Goal: Information Seeking & Learning: Learn about a topic

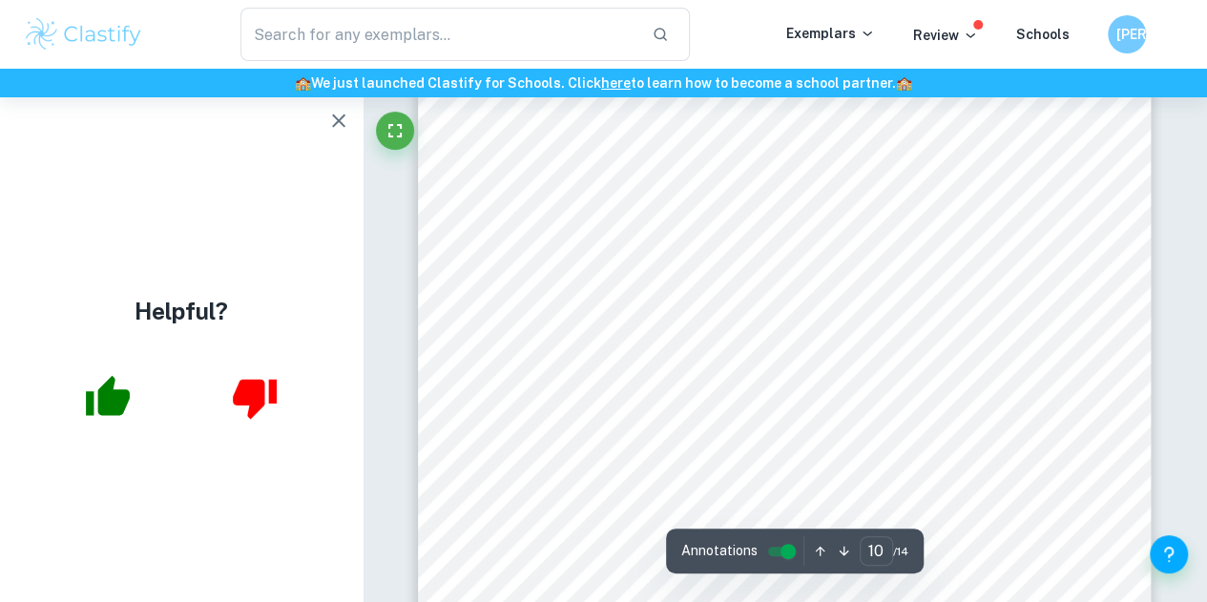
scroll to position [9158, 0]
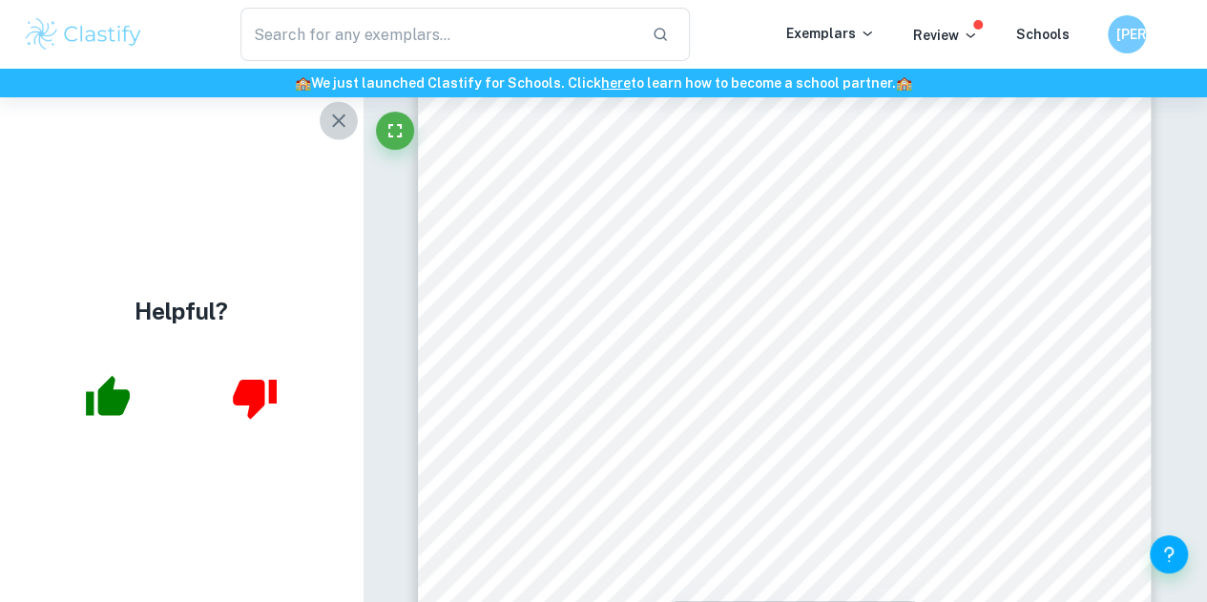
click at [334, 119] on icon "button" at bounding box center [338, 121] width 23 height 23
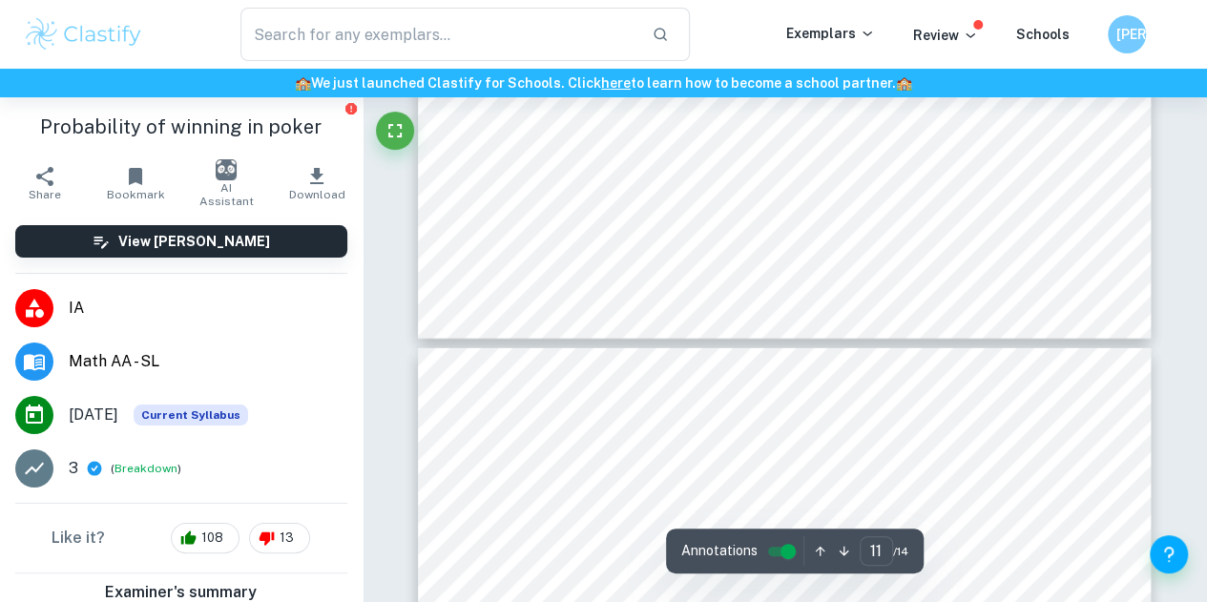
scroll to position [9540, 0]
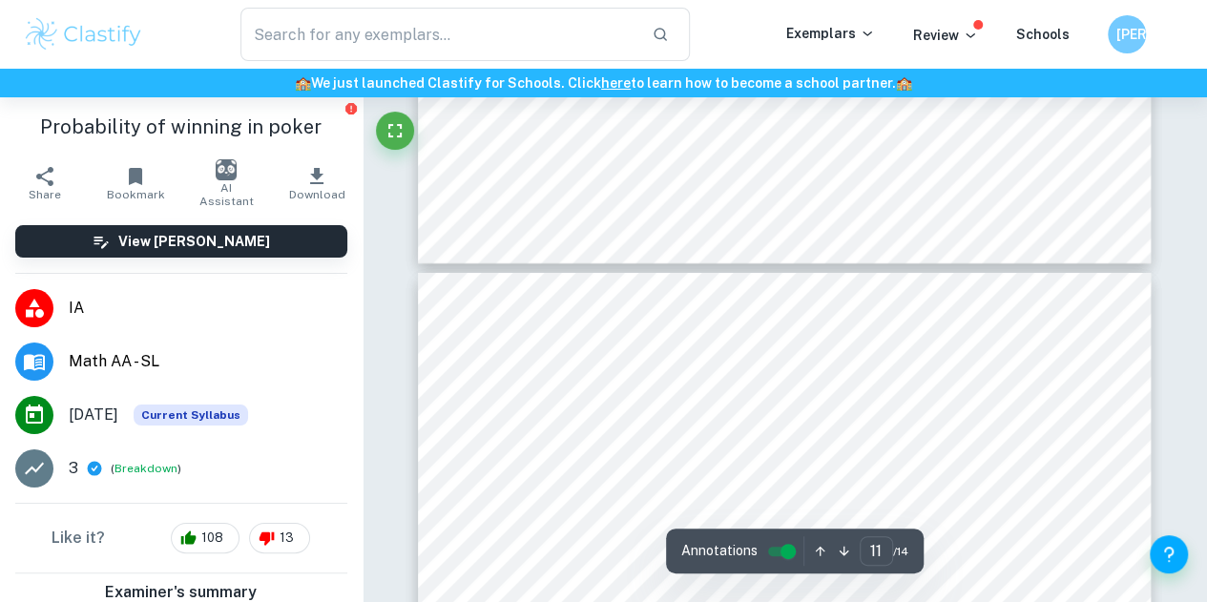
type input "12"
click at [157, 467] on button "Breakdown" at bounding box center [145, 468] width 63 height 17
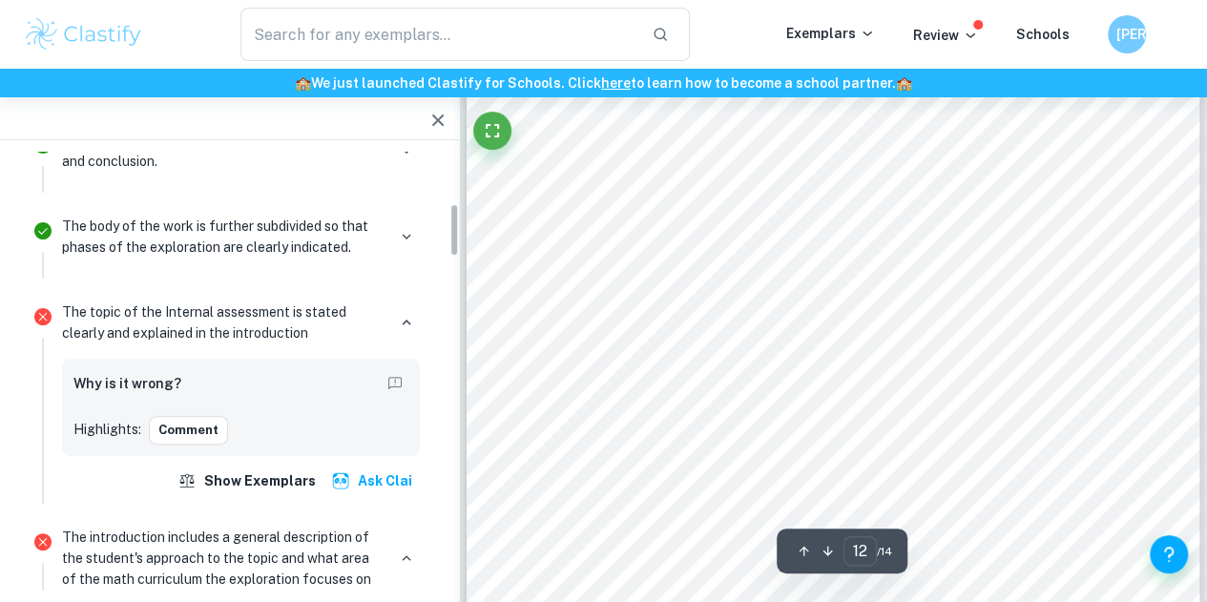
scroll to position [477, 0]
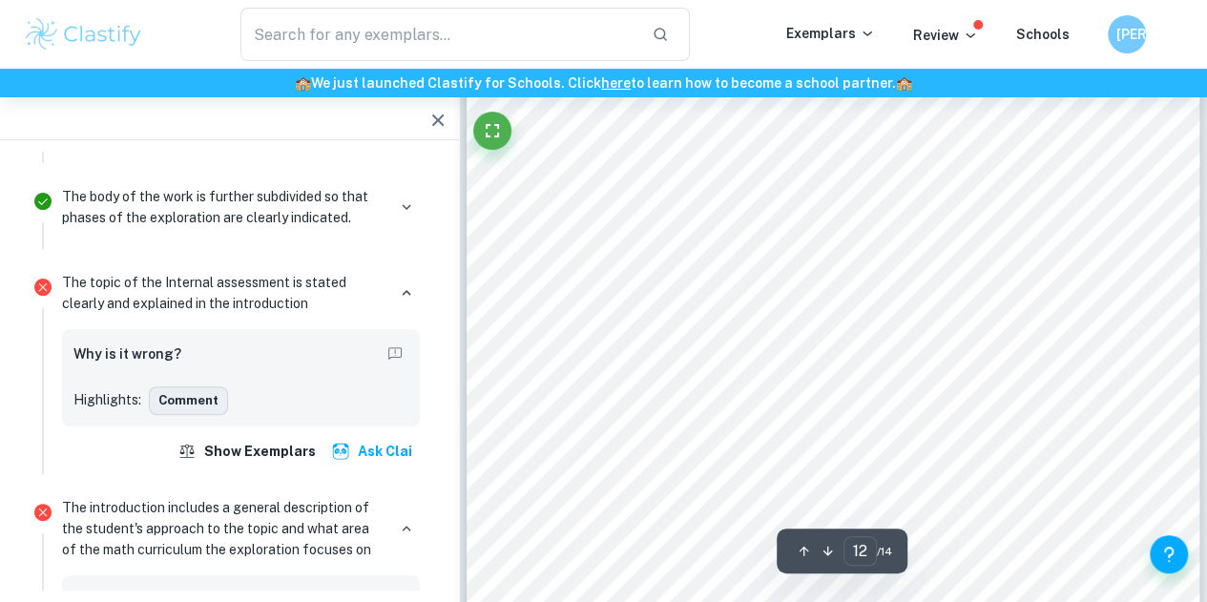
click at [223, 391] on div "Comment" at bounding box center [278, 400] width 259 height 29
click at [395, 351] on icon "Report mistake/confusion" at bounding box center [394, 353] width 17 height 17
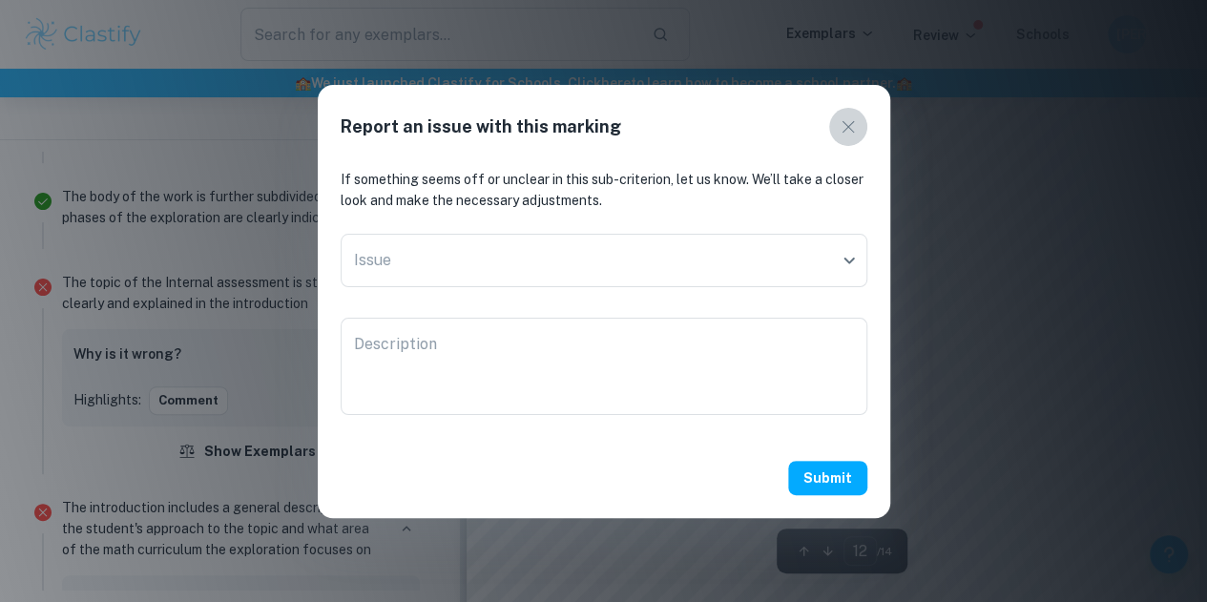
click at [845, 128] on icon "button" at bounding box center [847, 126] width 12 height 12
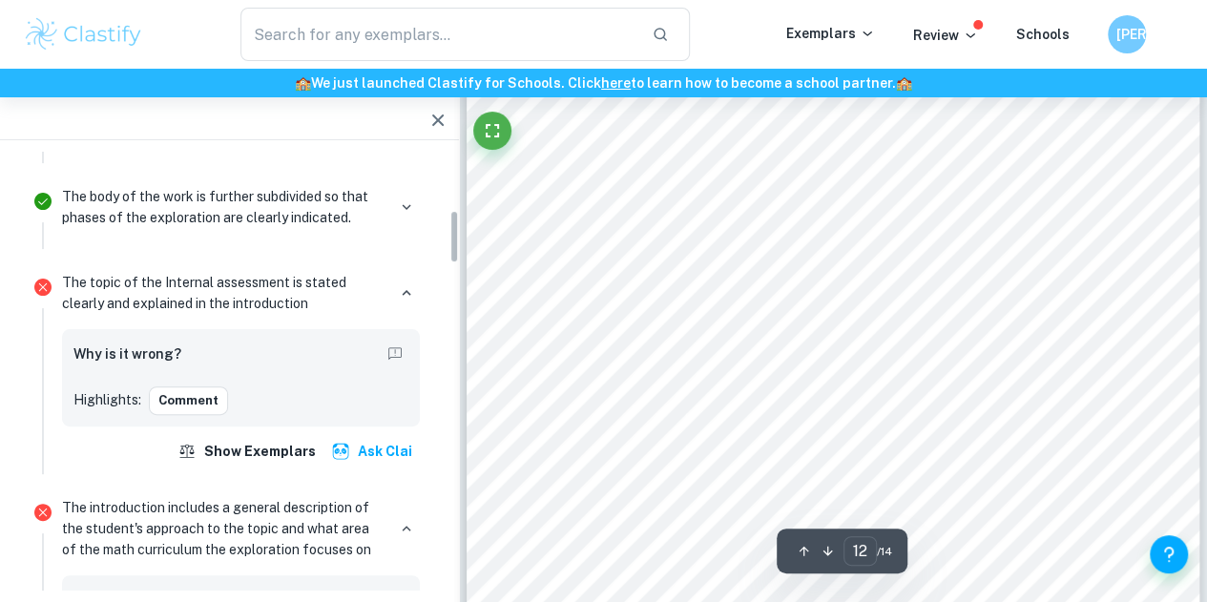
click at [52, 413] on div at bounding box center [42, 370] width 23 height 208
click at [124, 378] on div "Why is it wrong? Highlights: Comment" at bounding box center [240, 378] width 335 height 74
click at [101, 389] on p "Highlights:" at bounding box center [107, 399] width 68 height 21
click at [173, 401] on button "Comment" at bounding box center [188, 400] width 79 height 29
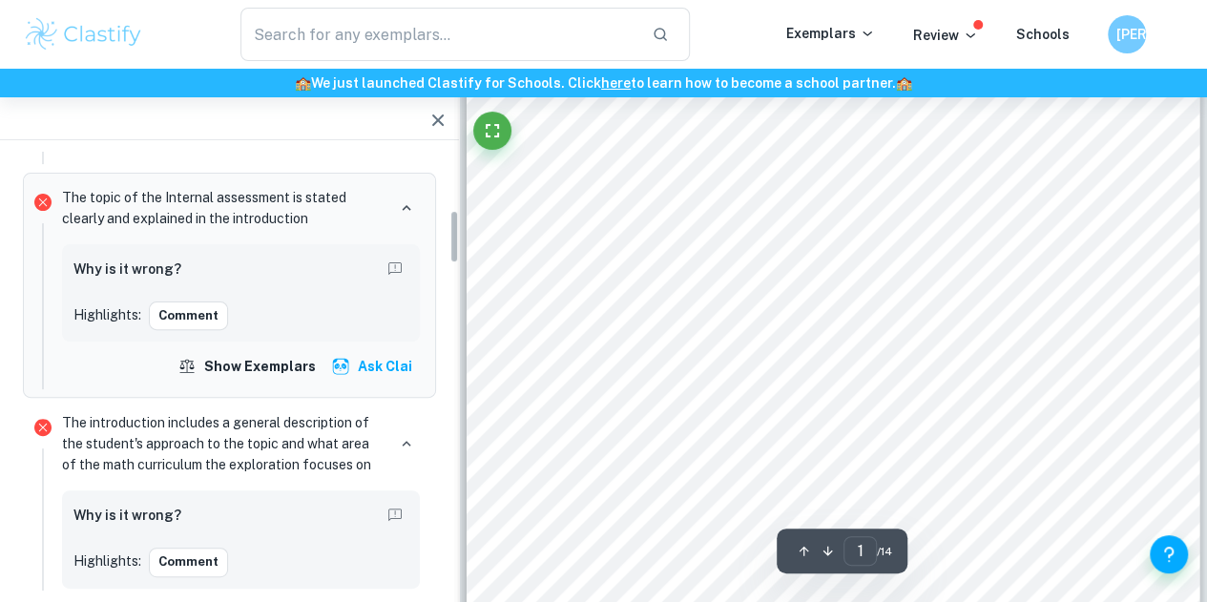
scroll to position [668, 0]
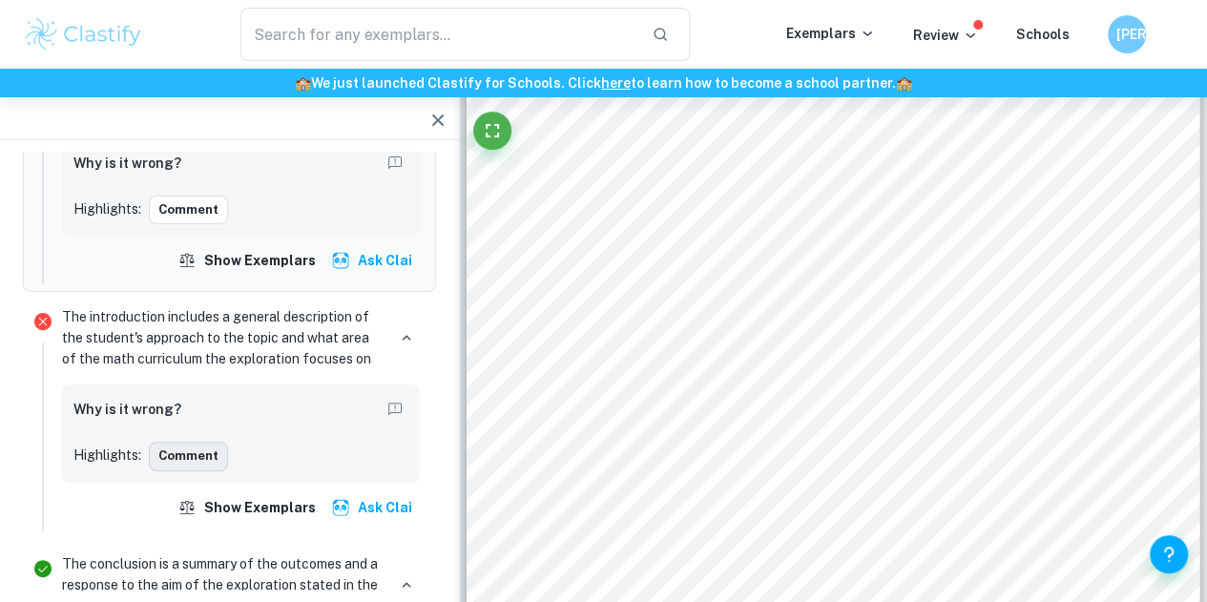
click at [179, 454] on button "Comment" at bounding box center [188, 456] width 79 height 29
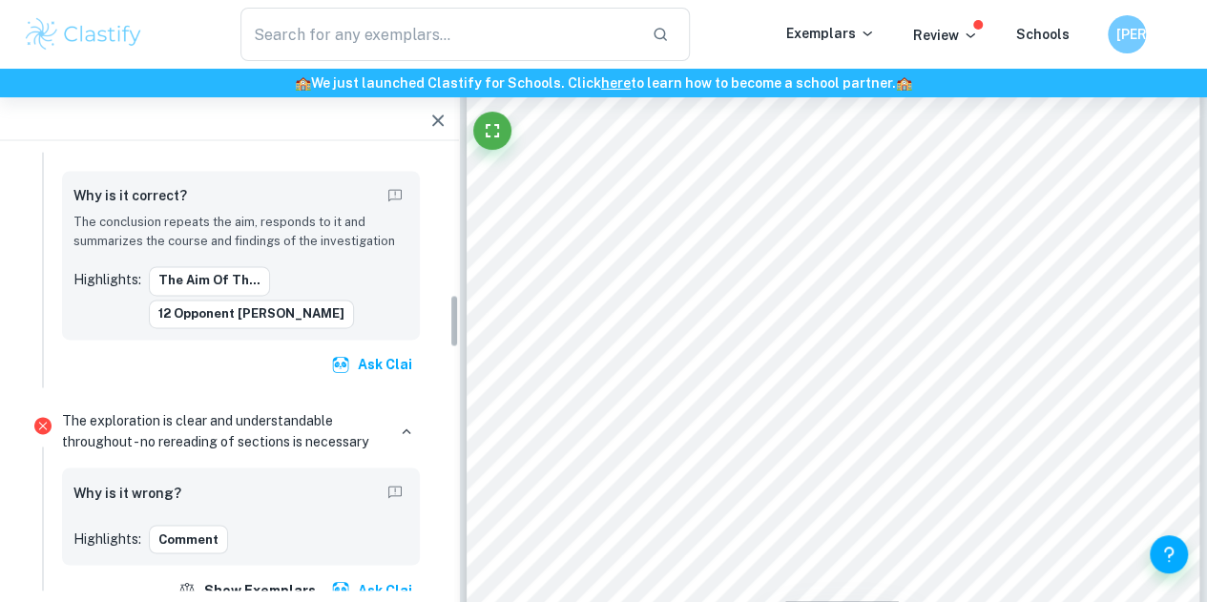
scroll to position [1240, 0]
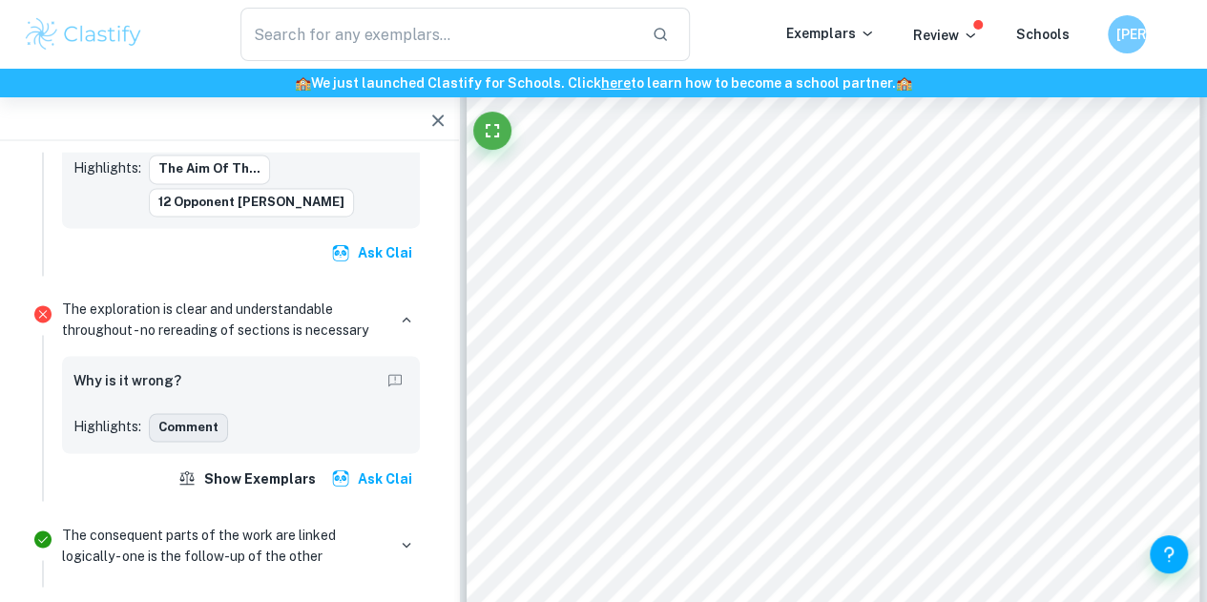
click at [200, 413] on button "Comment" at bounding box center [188, 427] width 79 height 29
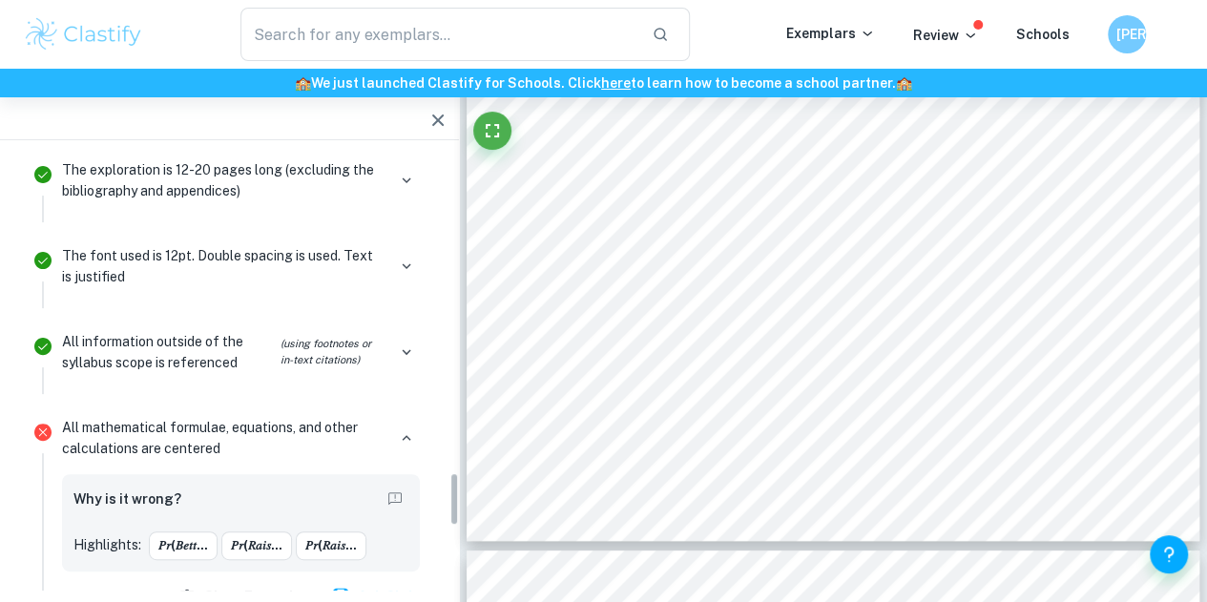
scroll to position [2767, 0]
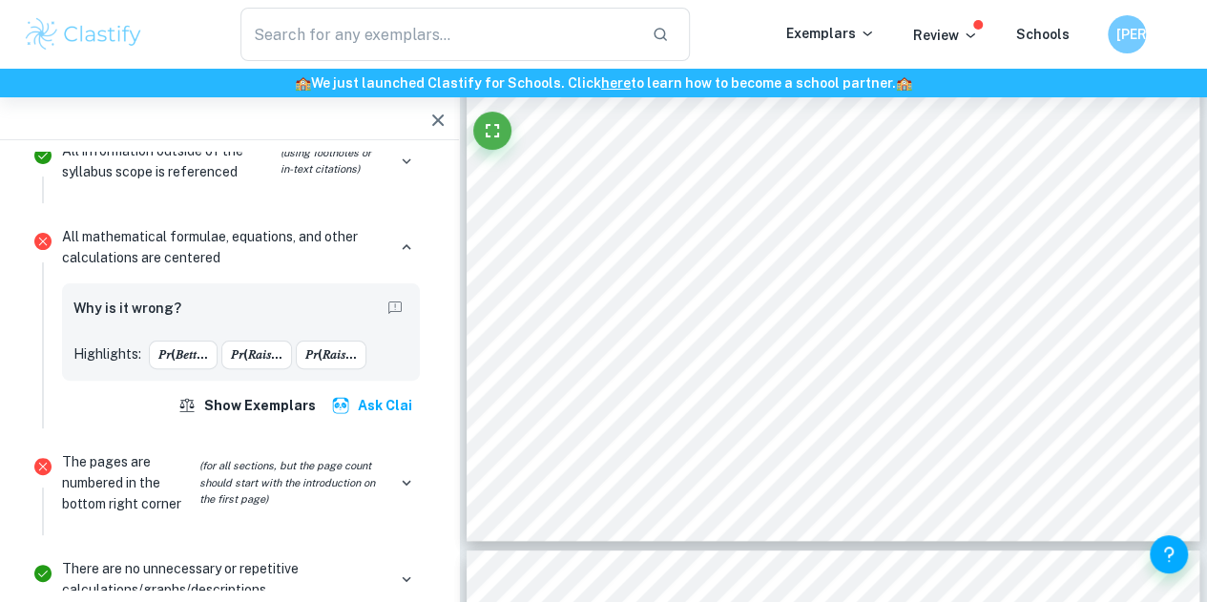
click at [227, 283] on div "Why is it wrong? Highlights: 𝑃𝑟(𝐵𝑒𝑡𝑡... 𝑃𝑟(𝑅𝑎𝑖𝑠... 𝑃𝑟(𝑅𝑎𝑖𝑠..." at bounding box center [241, 331] width 358 height 97
drag, startPoint x: 119, startPoint y: 317, endPoint x: 148, endPoint y: 312, distance: 29.0
click at [117, 343] on p "Highlights:" at bounding box center [107, 353] width 68 height 21
click at [192, 341] on button "𝑃𝑟(𝐵𝑒𝑡𝑡..." at bounding box center [183, 355] width 69 height 29
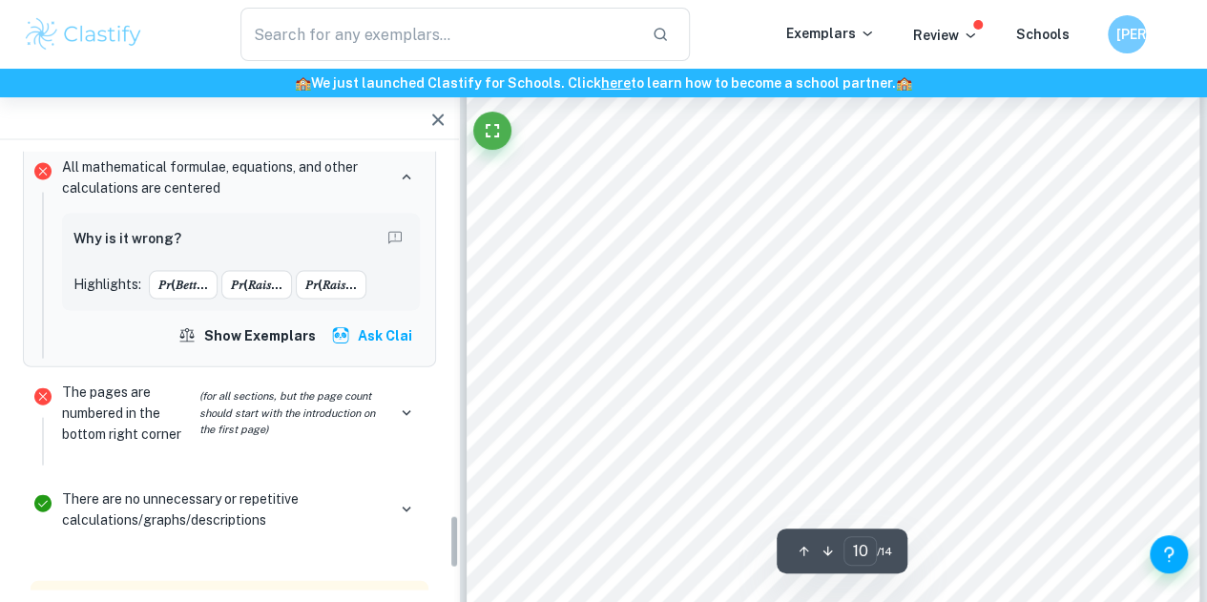
scroll to position [2957, 0]
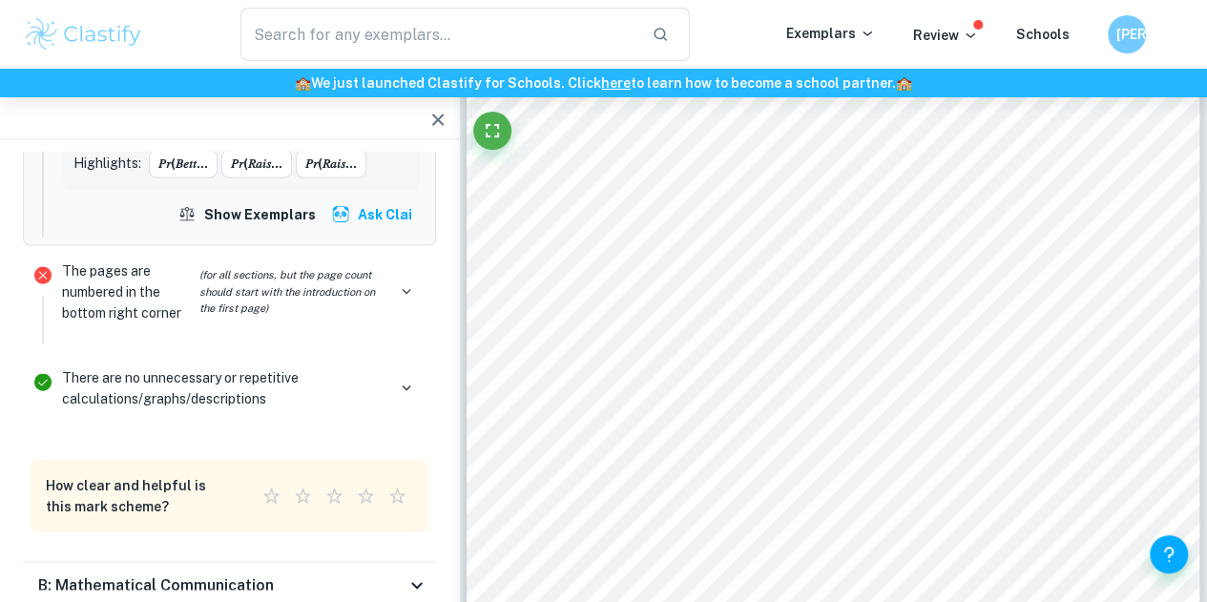
click at [118, 260] on p "The pages are numbered in the bottom right corner (for all sections, but the pa…" at bounding box center [223, 291] width 323 height 63
click at [234, 267] on icon "(for all sections, but the page count should start with the introduction on the…" at bounding box center [292, 292] width 186 height 50
click at [399, 283] on icon "button" at bounding box center [406, 291] width 17 height 17
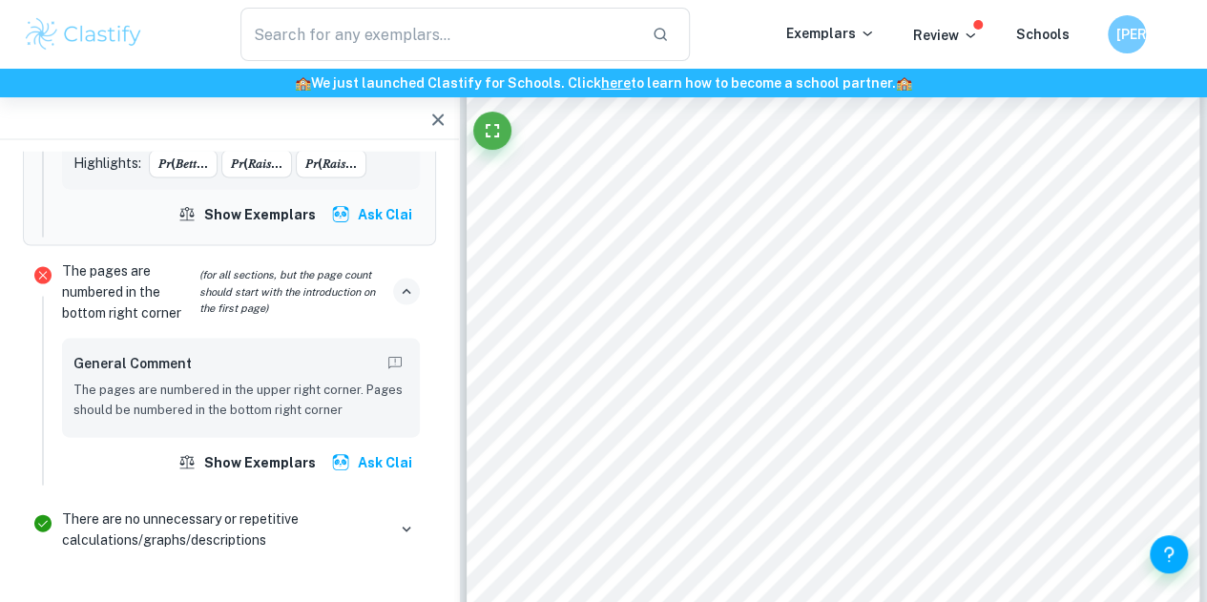
click at [254, 381] on p "The pages are numbered in the upper right corner. Pages should be numbered in t…" at bounding box center [240, 400] width 335 height 39
click at [387, 355] on icon "Report mistake/confusion" at bounding box center [394, 363] width 17 height 17
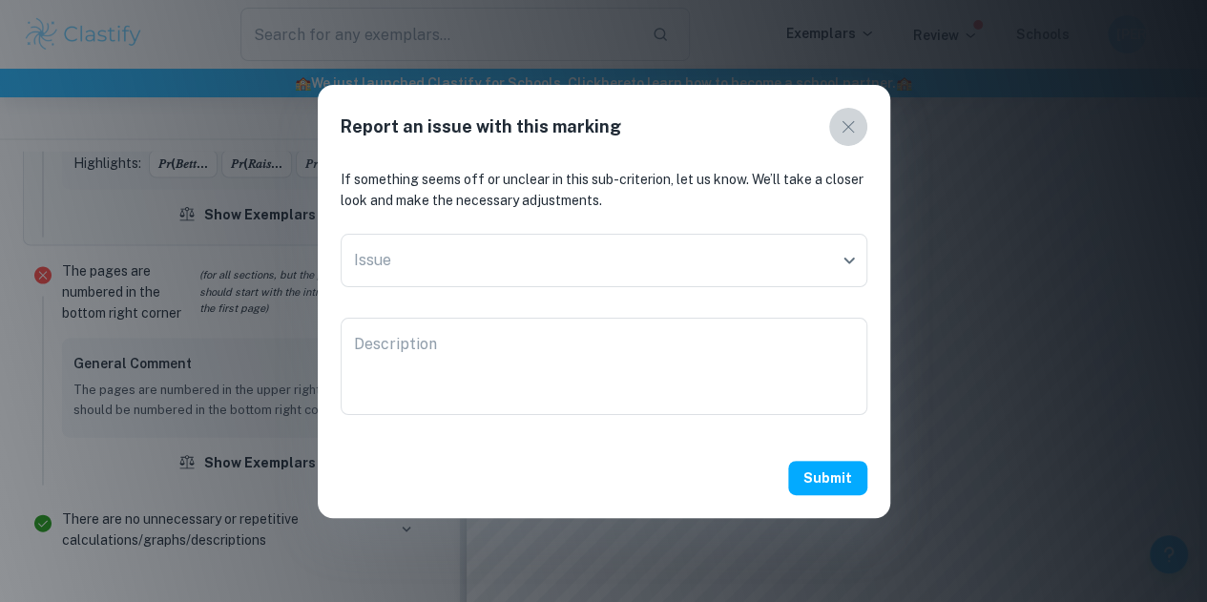
click at [853, 121] on icon "button" at bounding box center [848, 126] width 23 height 23
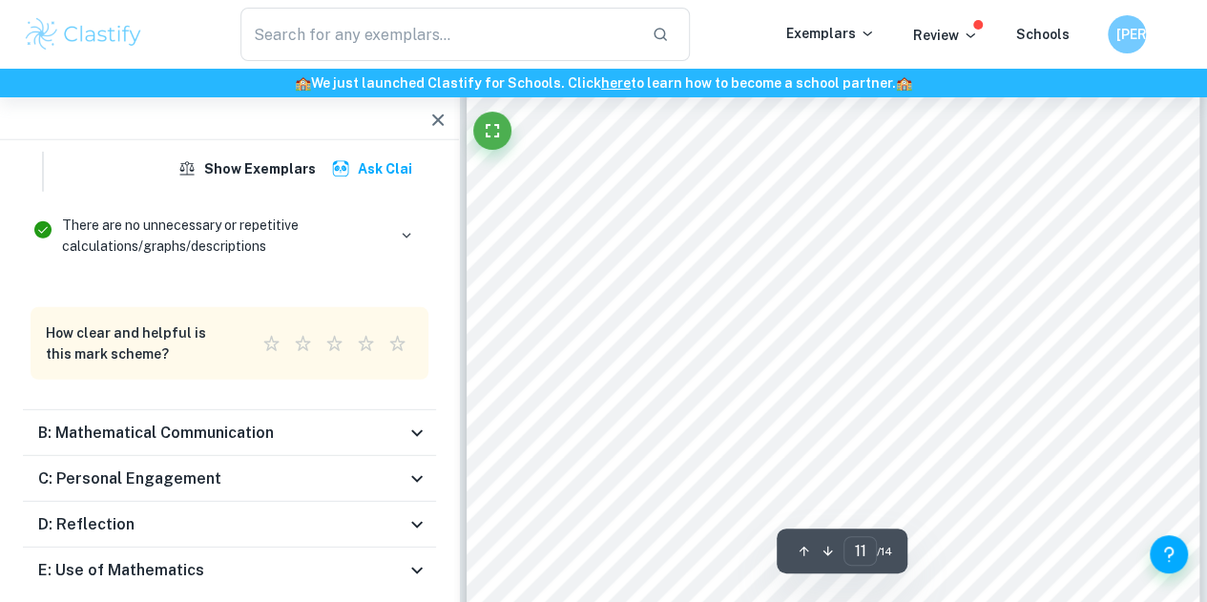
scroll to position [10105, 0]
click at [402, 422] on div "B: Mathematical Communication" at bounding box center [221, 433] width 367 height 23
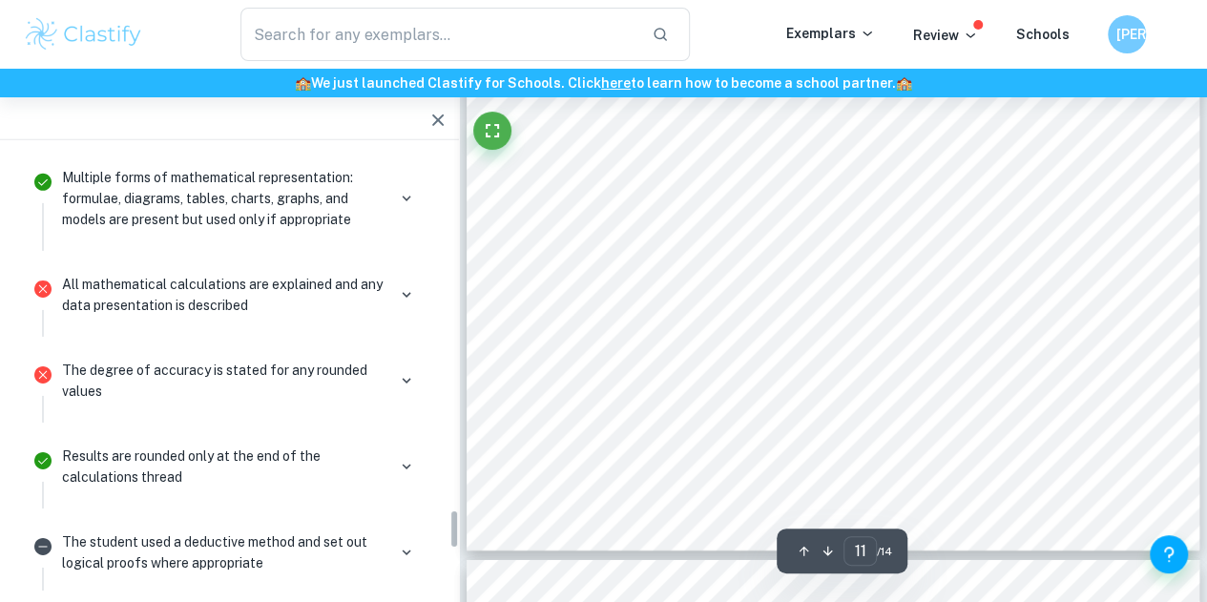
scroll to position [3967, 0]
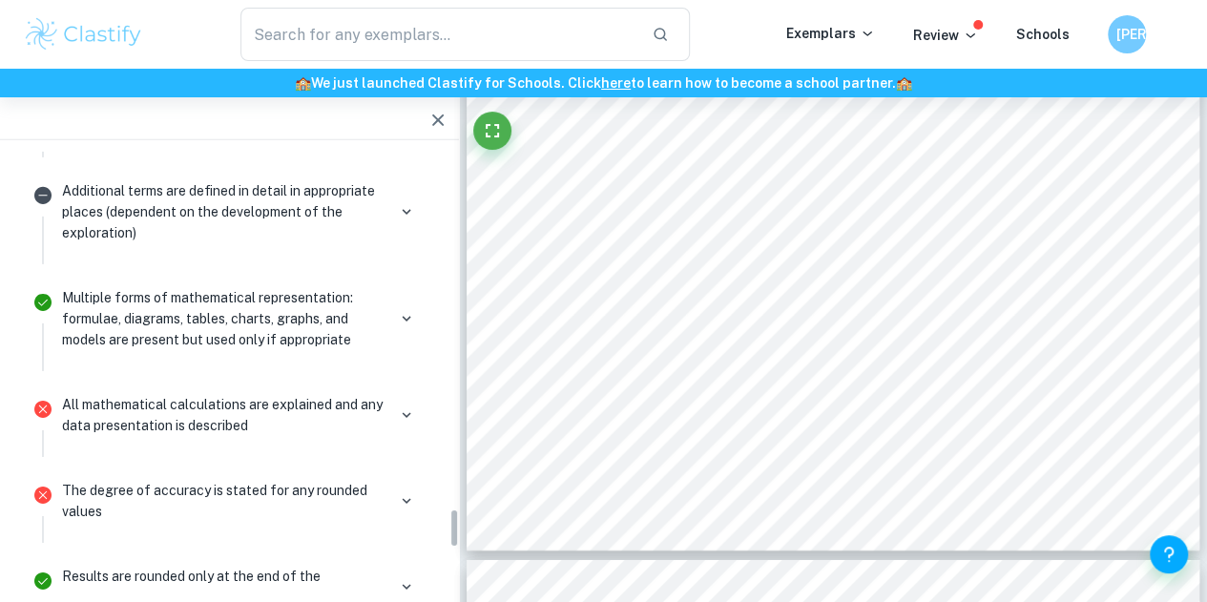
click at [255, 394] on p "All mathematical calculations are explained and any data presentation is descri…" at bounding box center [223, 415] width 323 height 42
click at [396, 402] on button "button" at bounding box center [406, 415] width 27 height 27
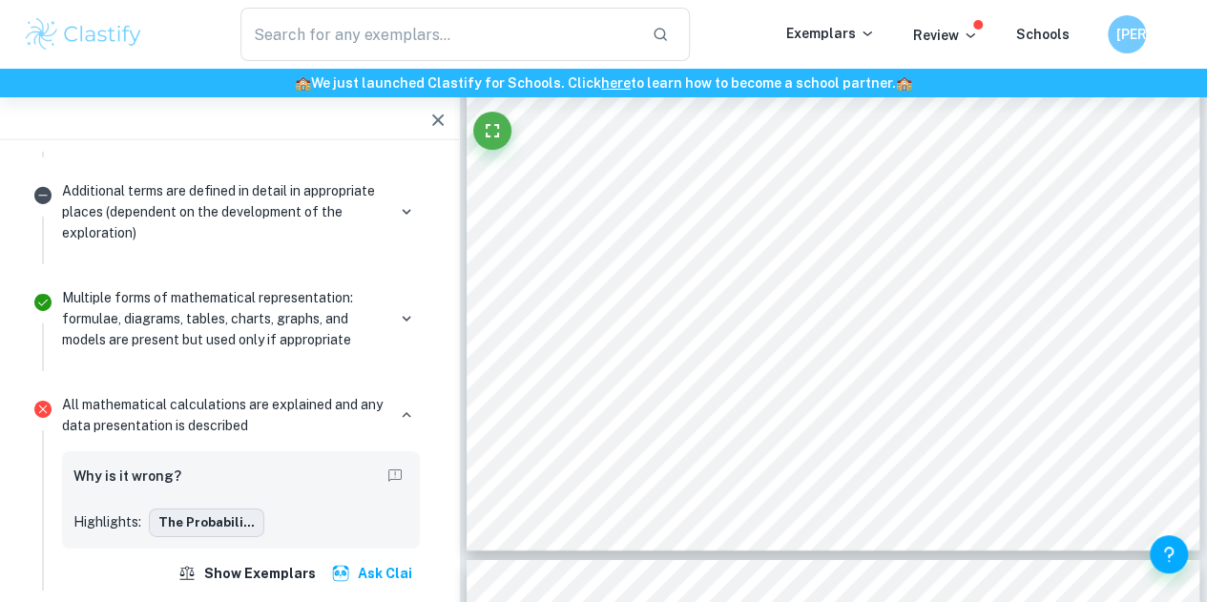
click at [215, 508] on button "The probabili..." at bounding box center [206, 522] width 115 height 29
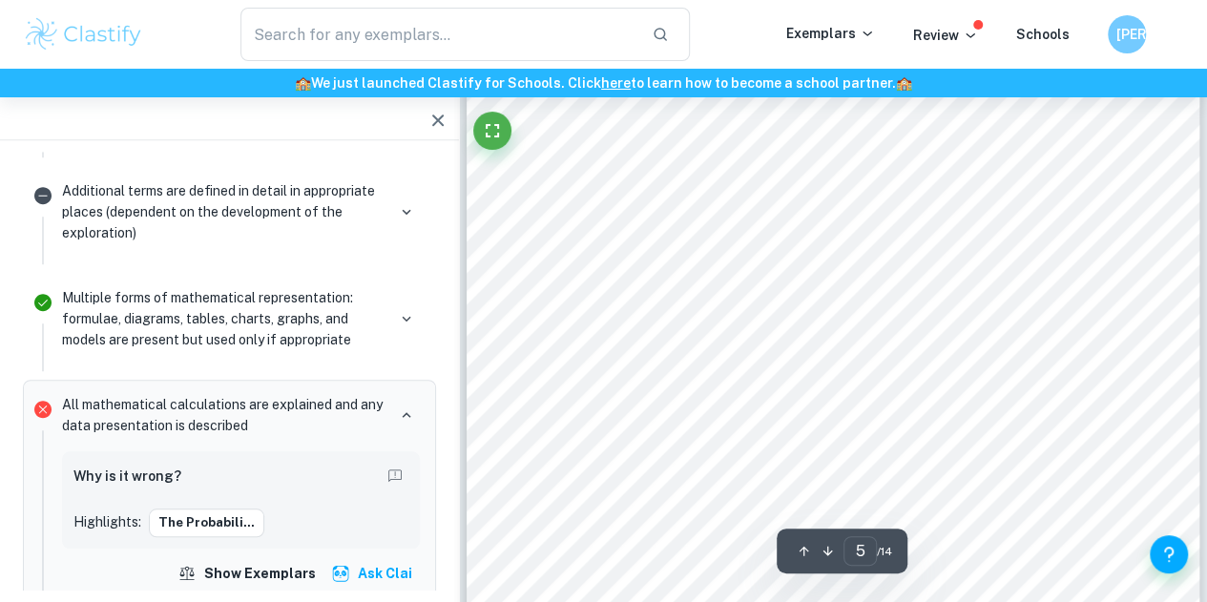
type input "4"
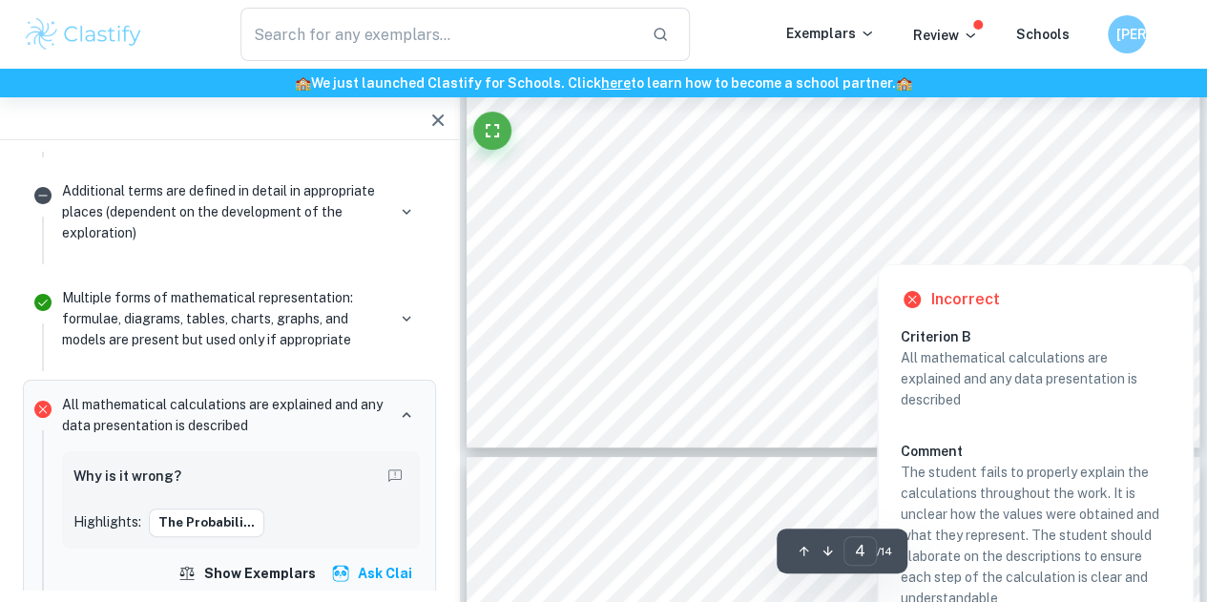
scroll to position [3728, 0]
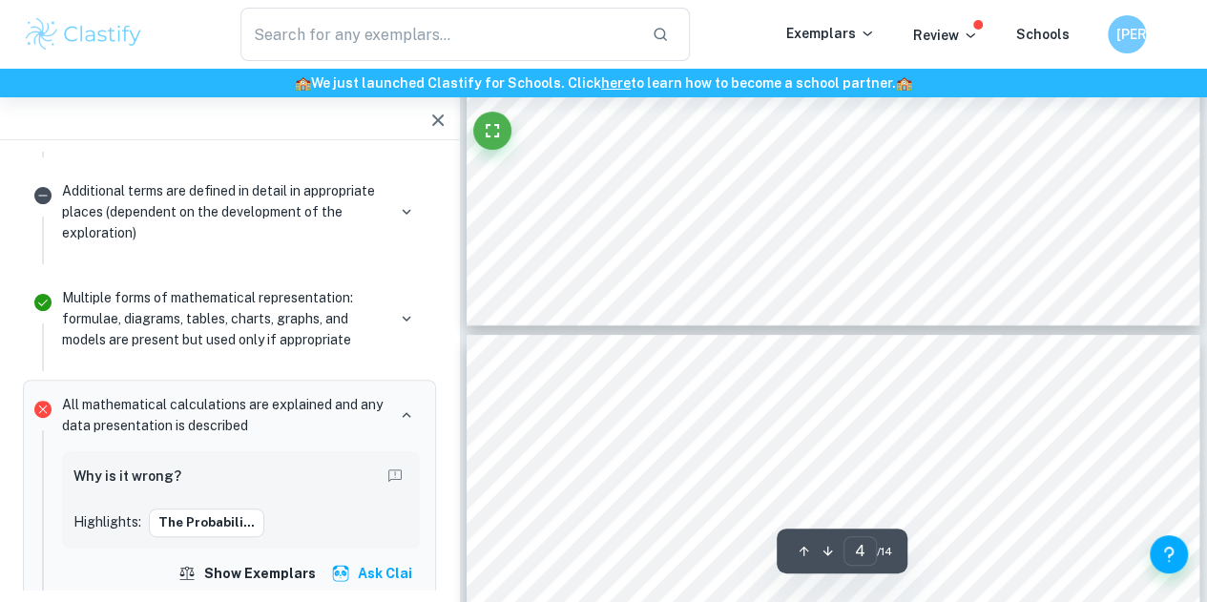
click at [426, 117] on icon "button" at bounding box center [437, 120] width 23 height 23
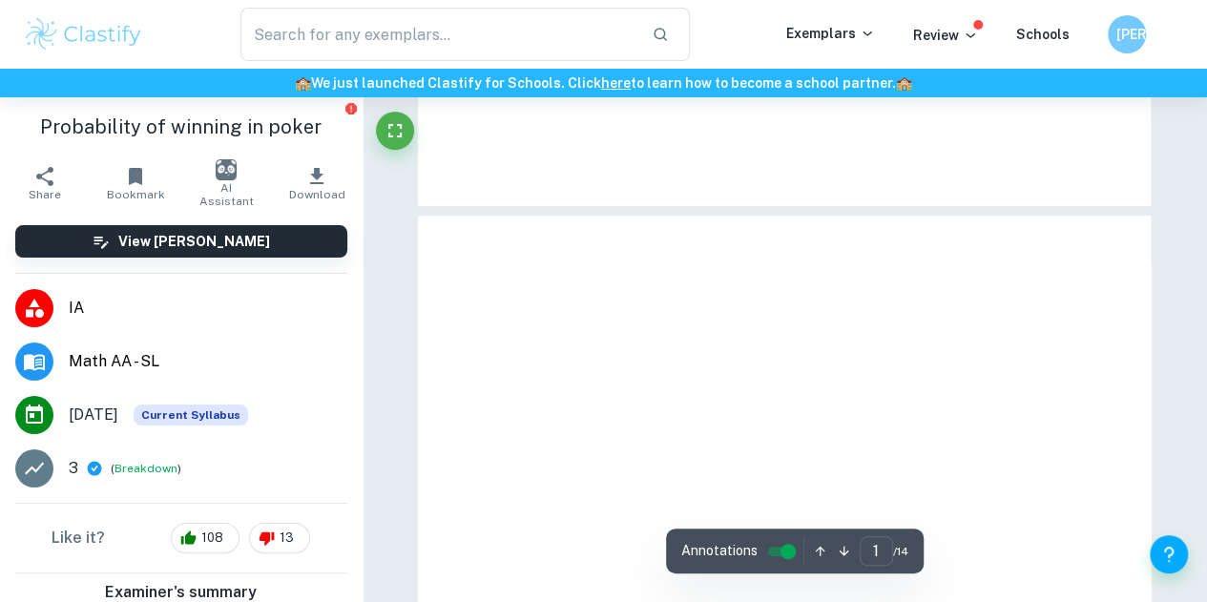
type input "5"
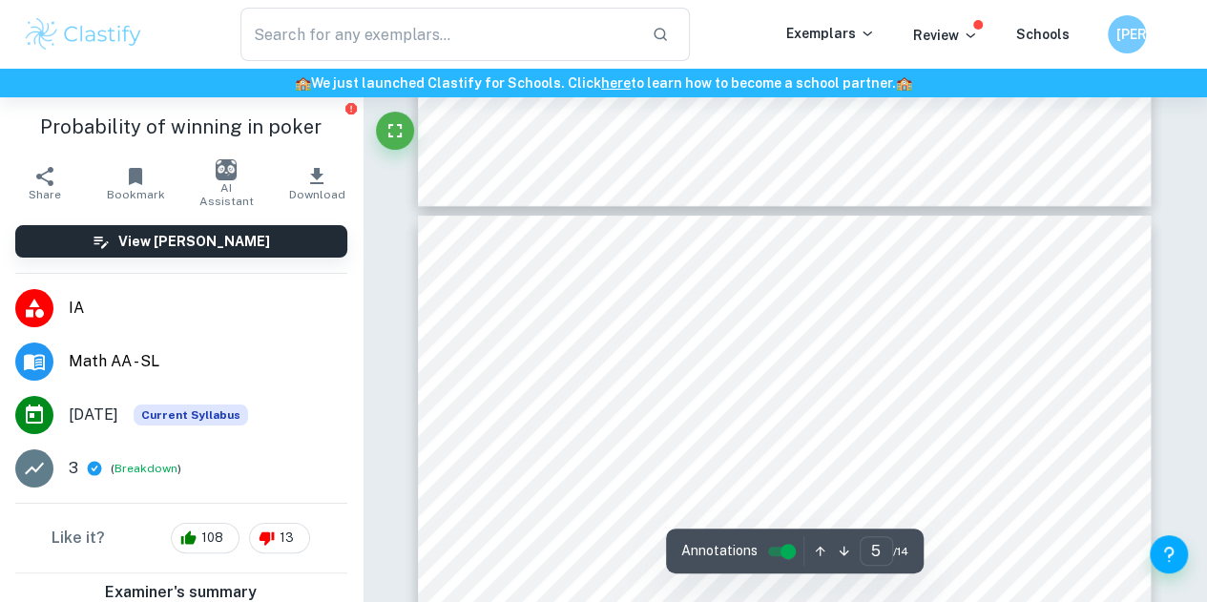
click at [102, 357] on span "Math AA - SL" at bounding box center [208, 361] width 279 height 23
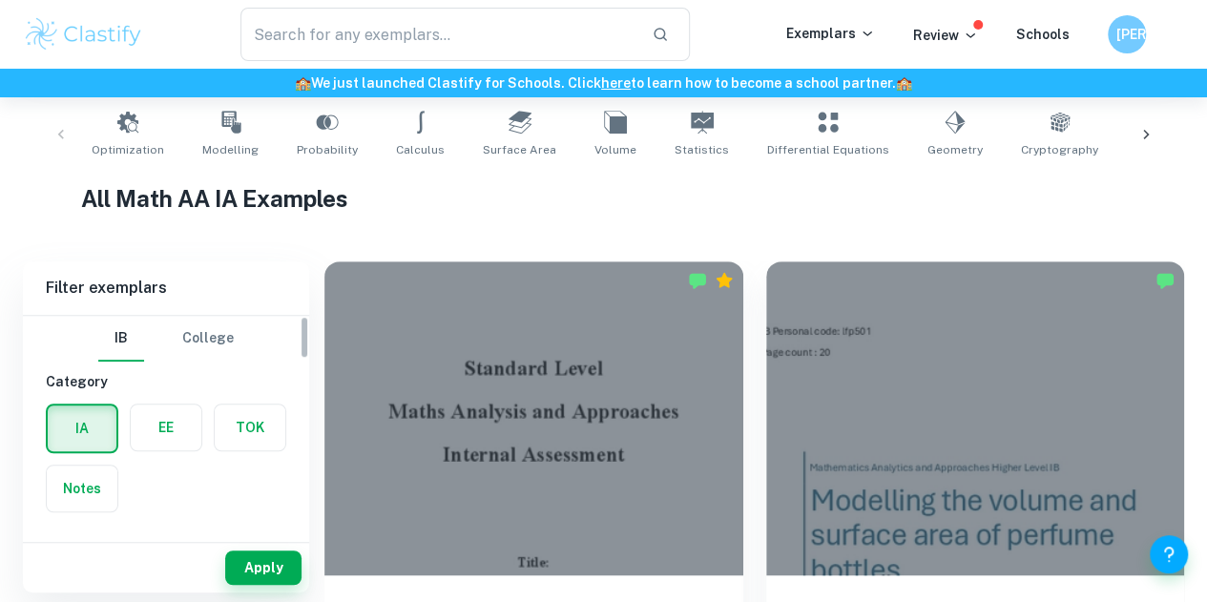
scroll to position [191, 0]
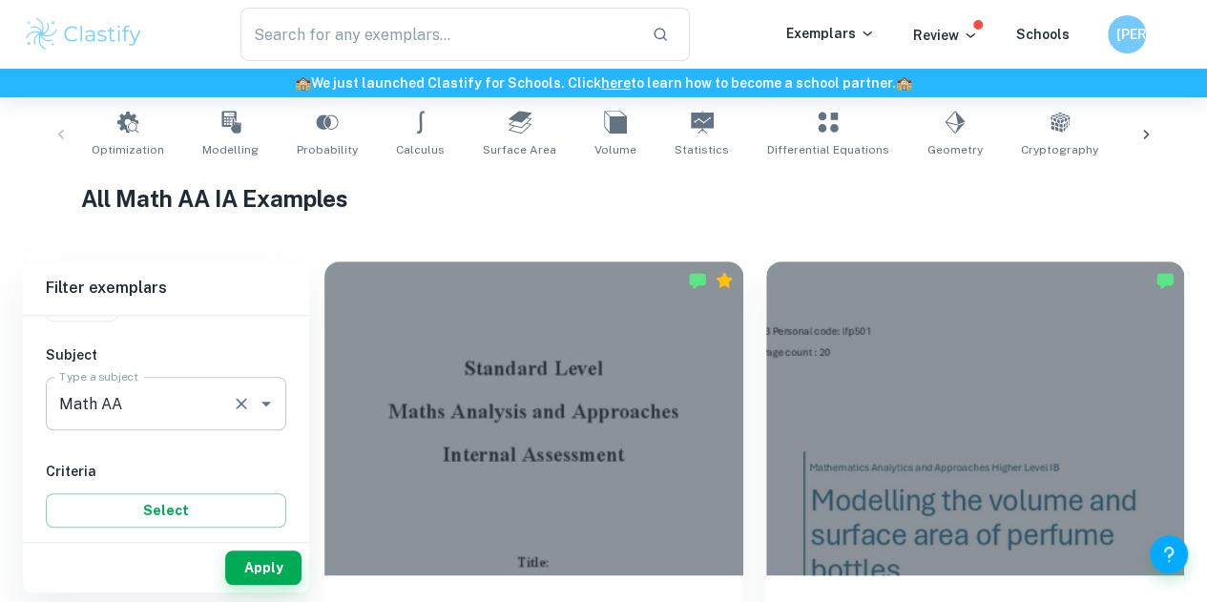
click at [264, 404] on icon "Open" at bounding box center [266, 403] width 23 height 23
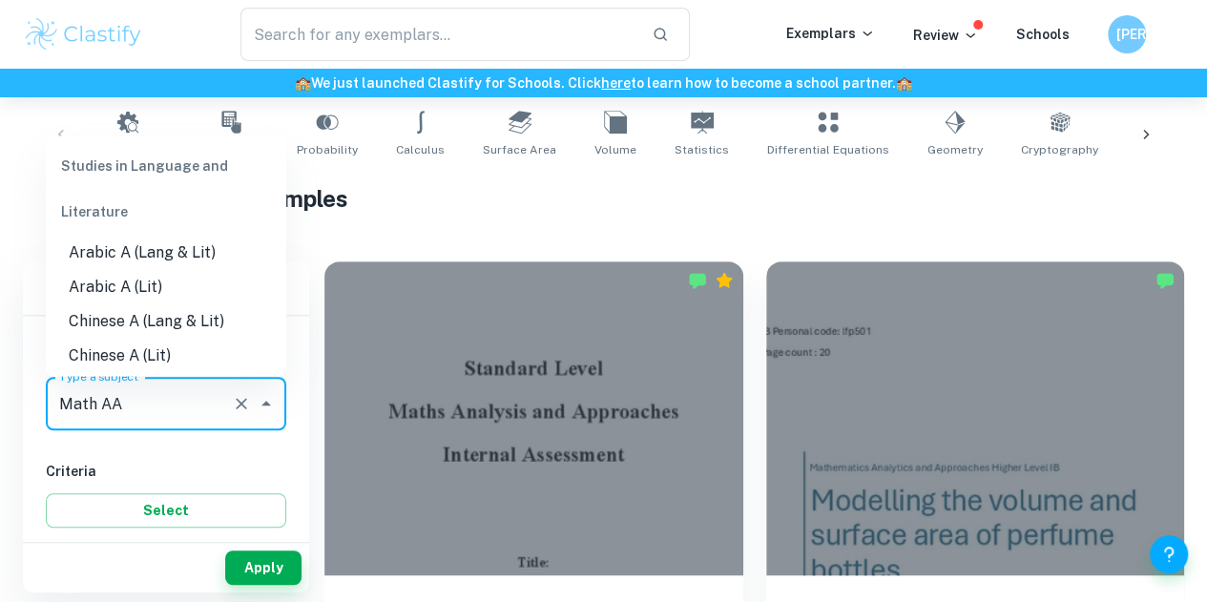
scroll to position [2491, 0]
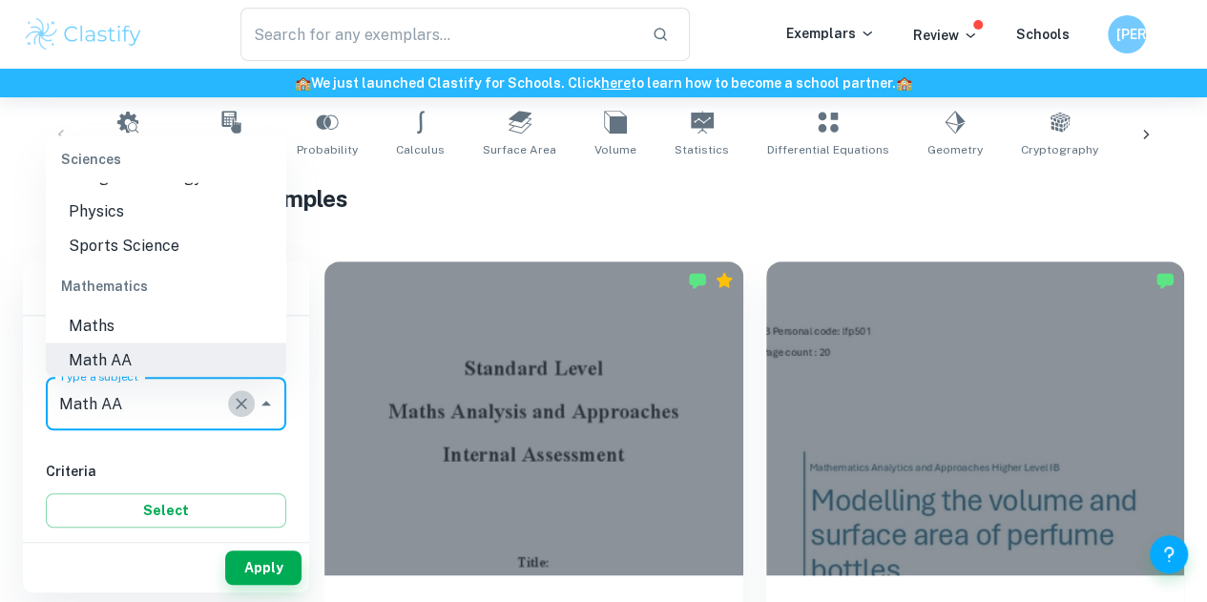
click at [244, 399] on icon "Clear" at bounding box center [241, 403] width 11 height 11
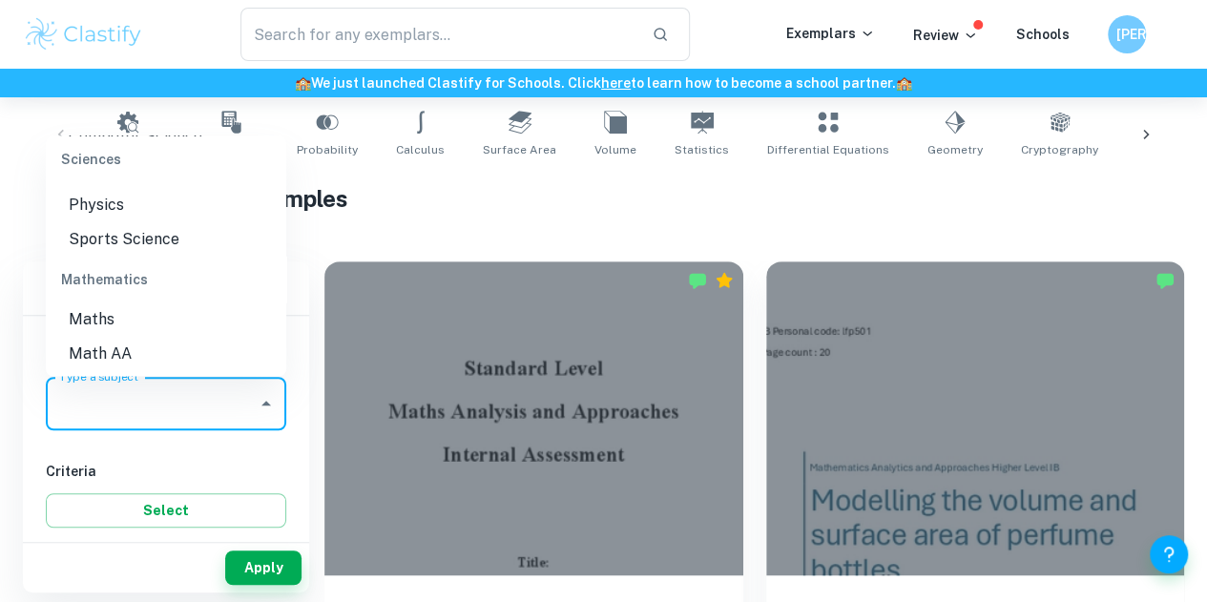
scroll to position [2576, 0]
click at [170, 310] on li "Math AI" at bounding box center [166, 309] width 240 height 34
type input "Math AI"
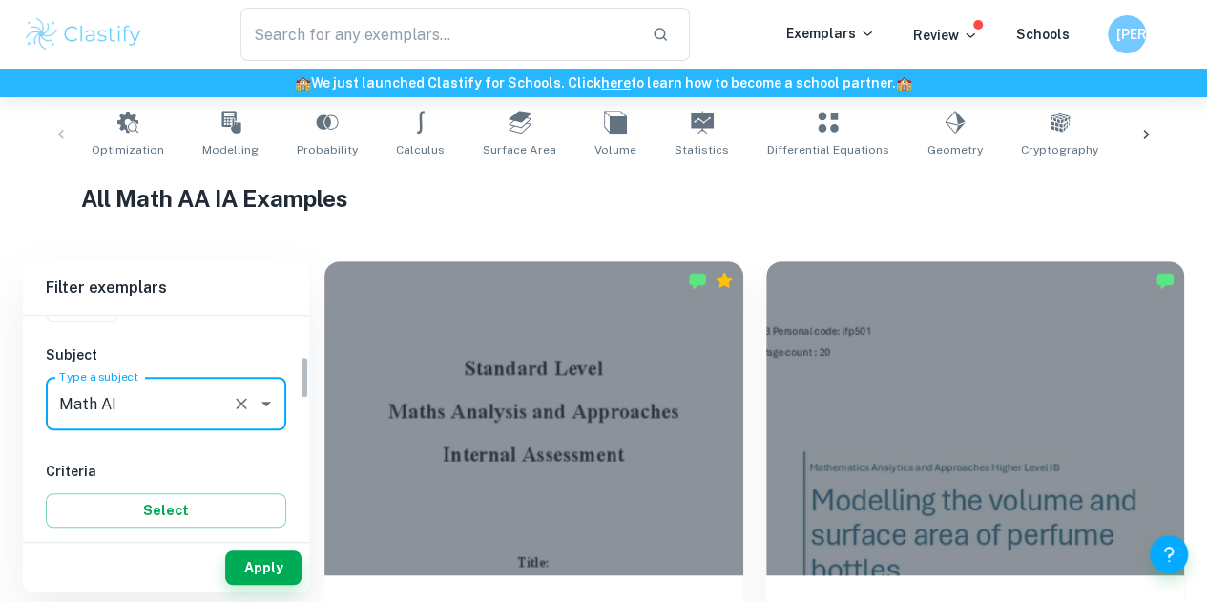
scroll to position [286, 0]
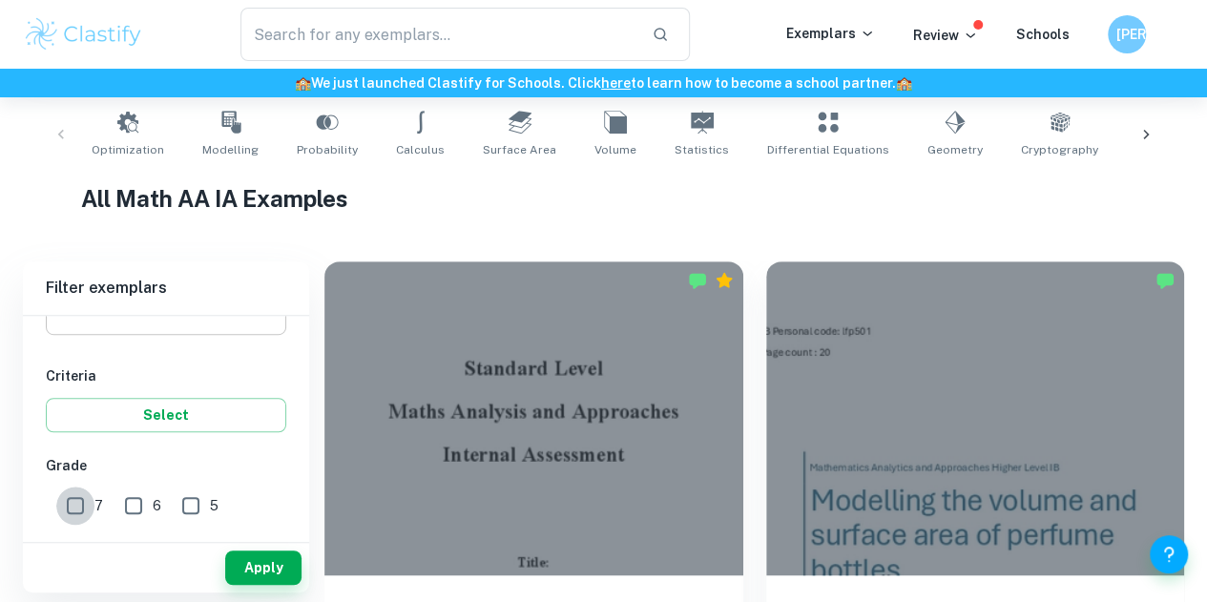
click at [78, 499] on input "7" at bounding box center [75, 506] width 38 height 38
checkbox input "true"
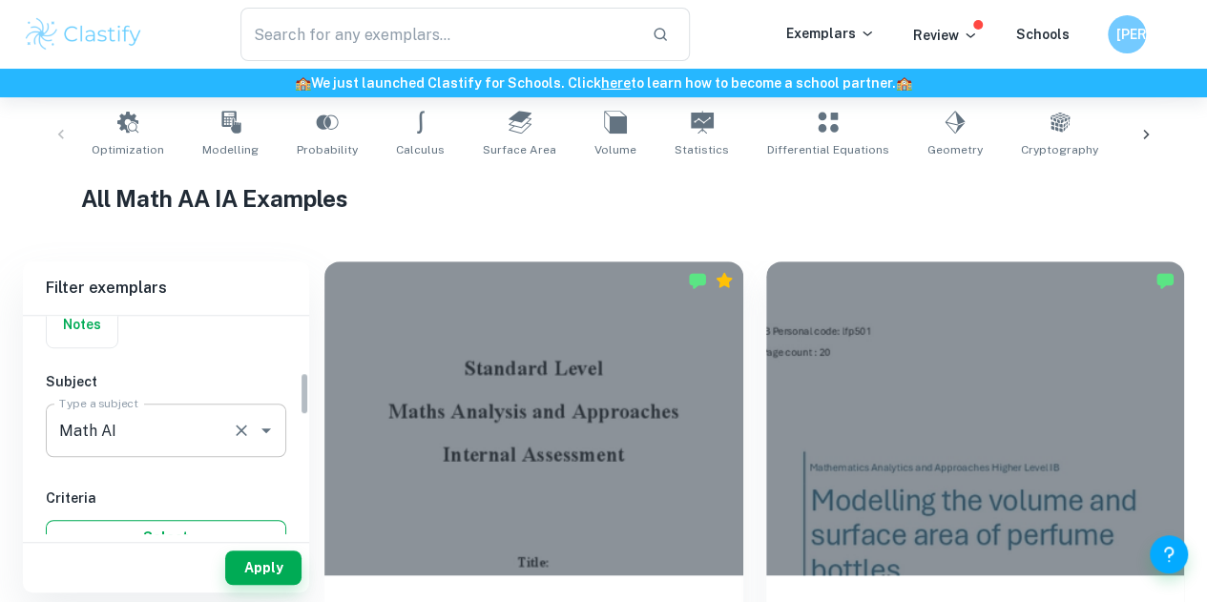
scroll to position [95, 0]
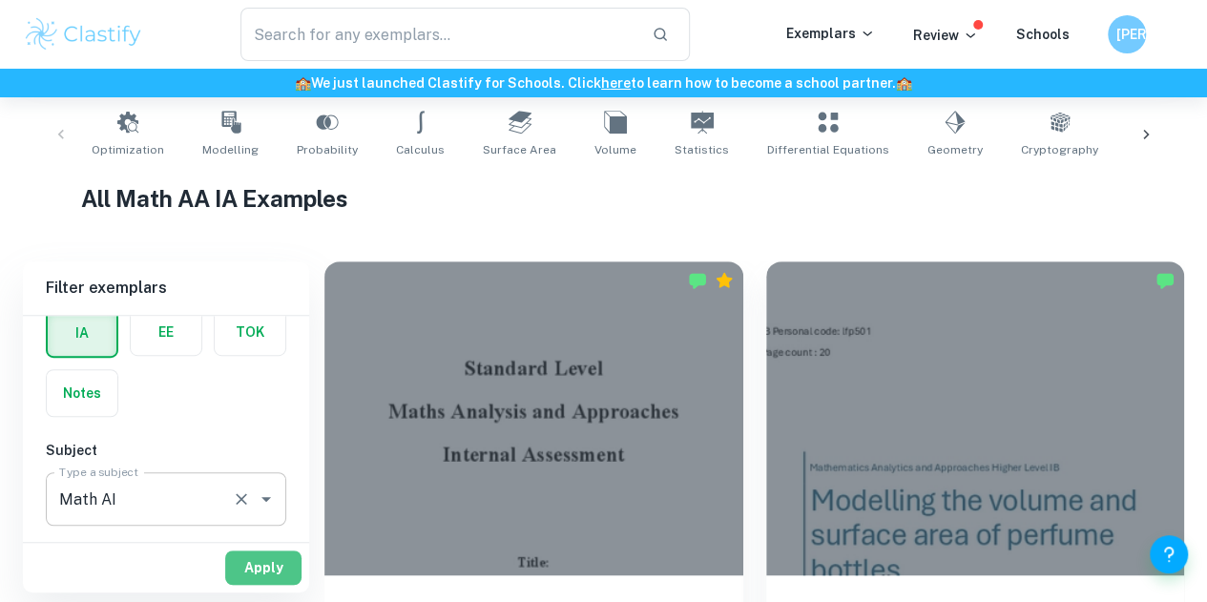
click at [260, 570] on button "Apply" at bounding box center [263, 567] width 76 height 34
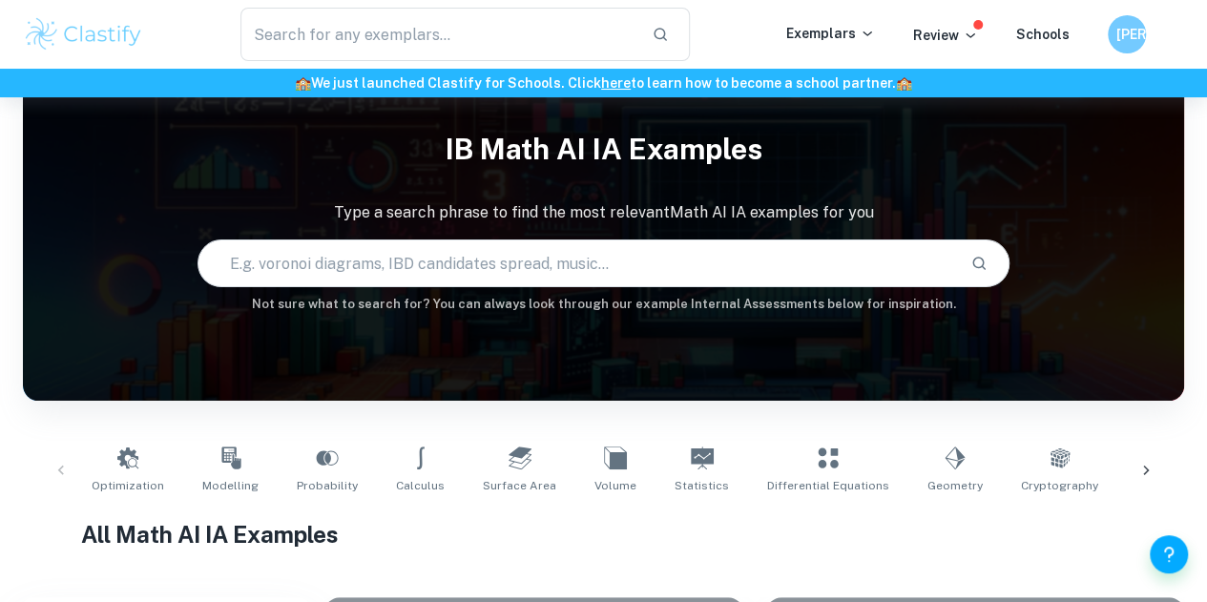
scroll to position [40, 0]
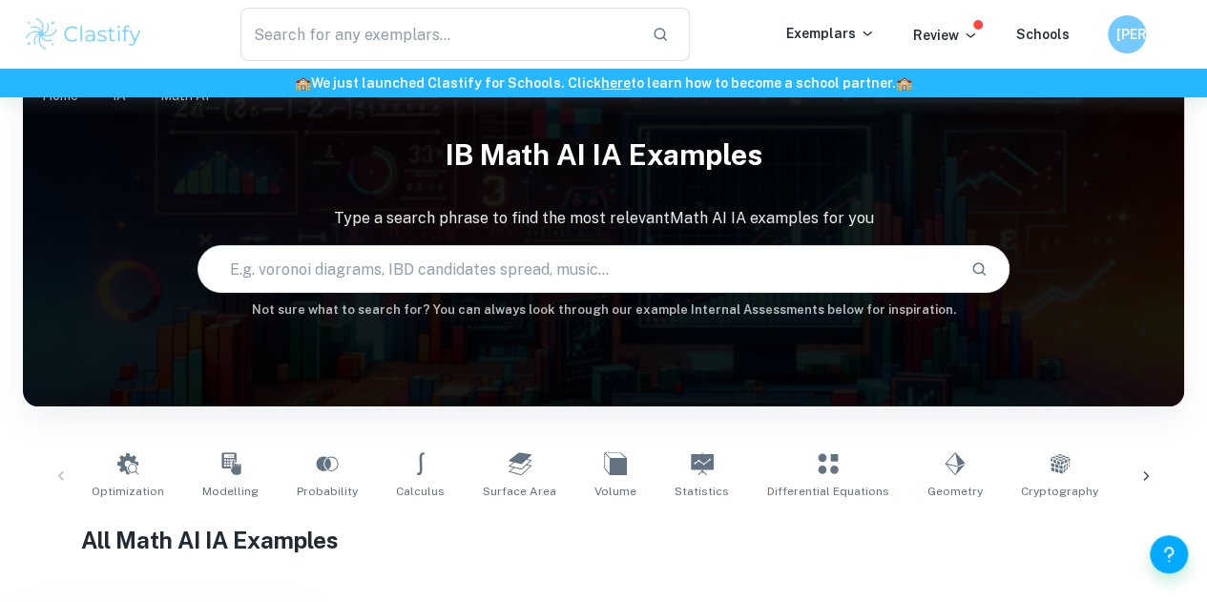
click at [453, 277] on input "text" at bounding box center [576, 268] width 757 height 53
type input "card"
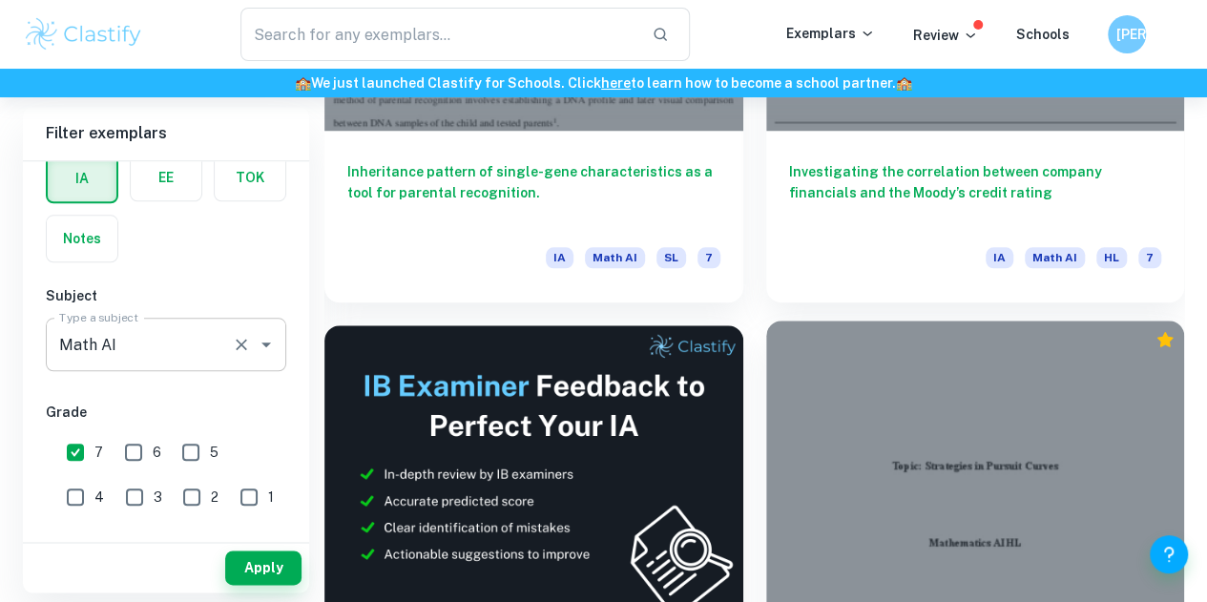
scroll to position [859, 0]
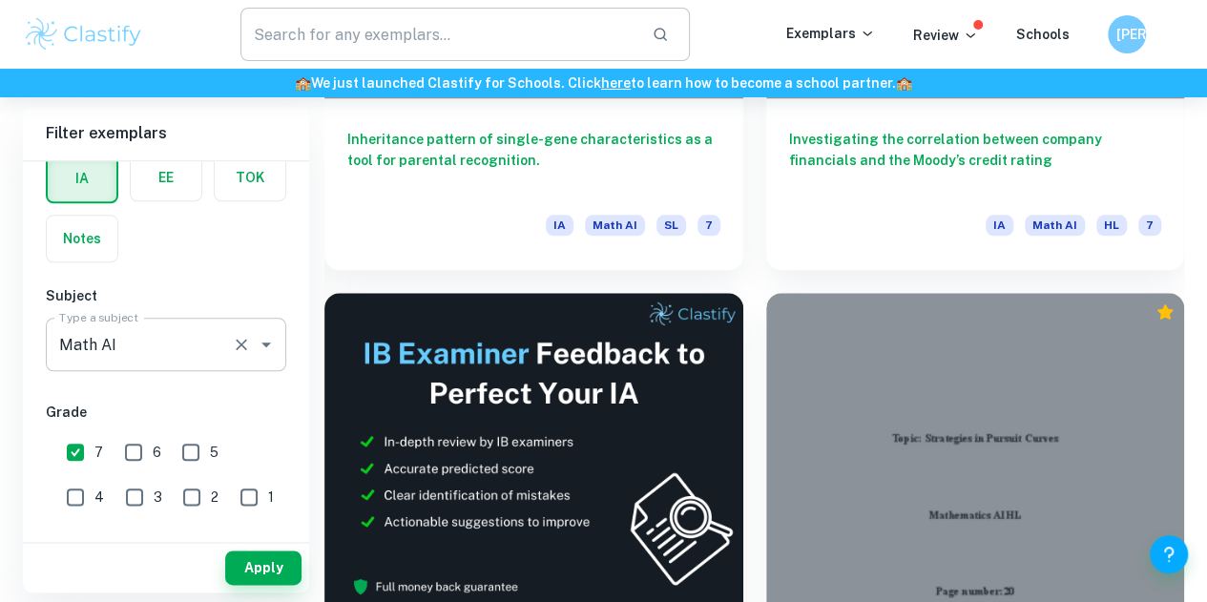
click at [363, 41] on input "text" at bounding box center [438, 34] width 396 height 53
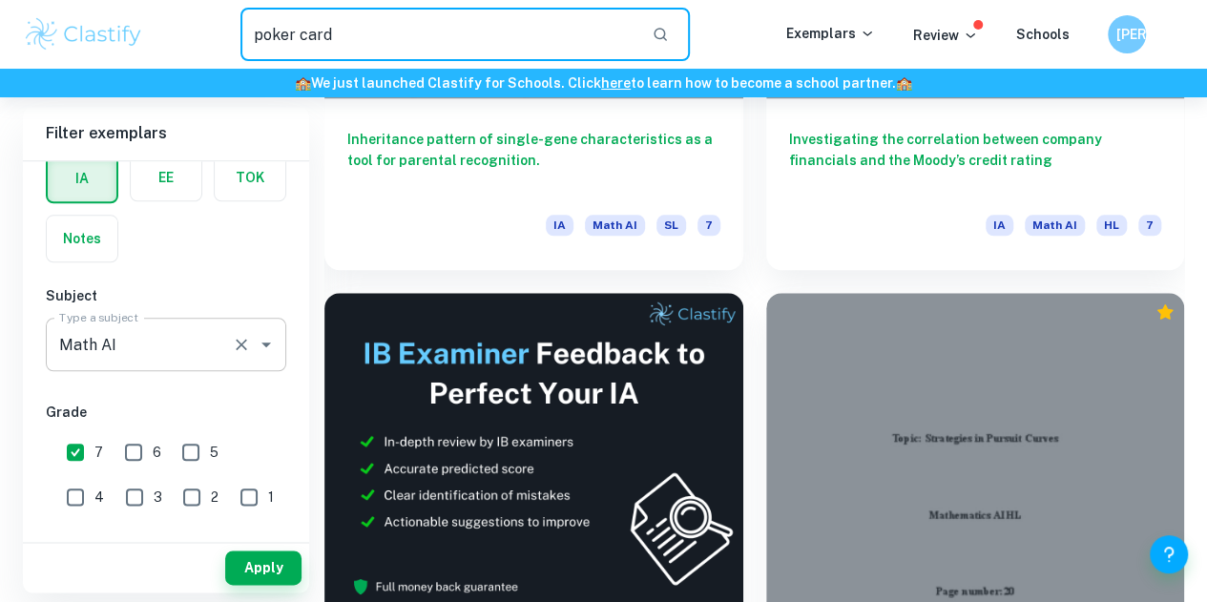
type input "poker card"
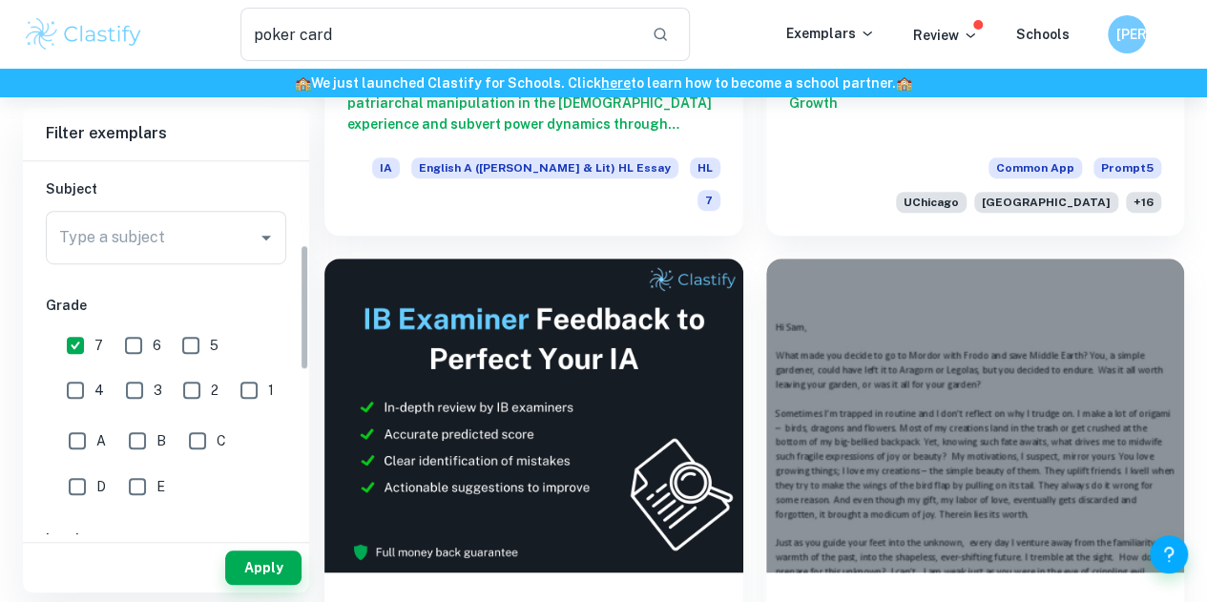
scroll to position [95, 0]
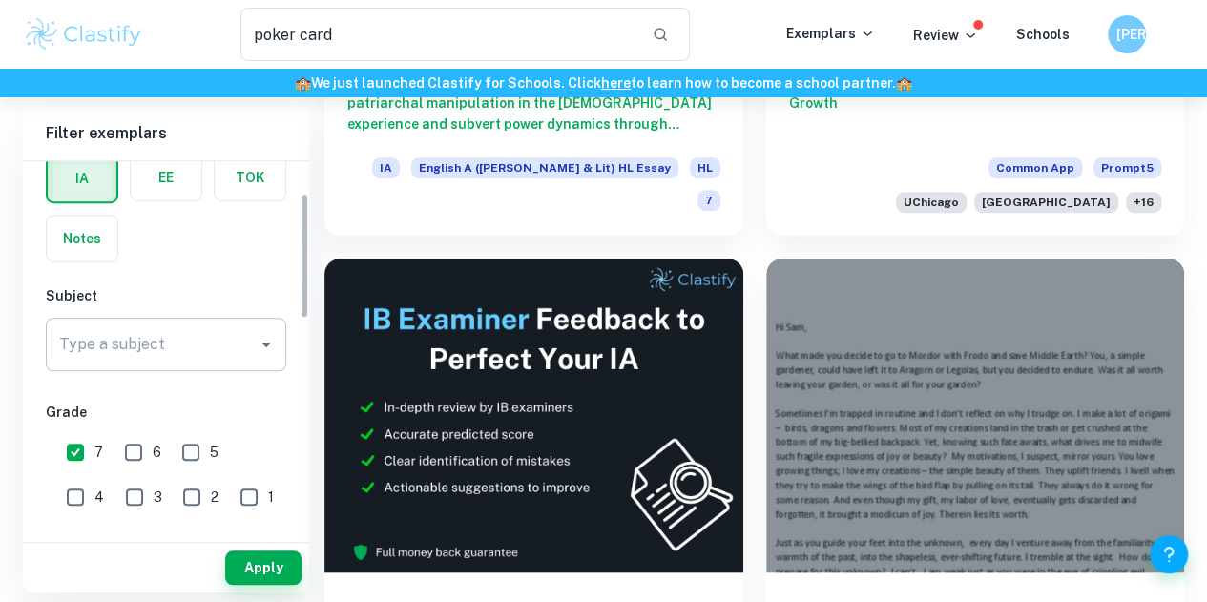
click at [218, 356] on input "Type a subject" at bounding box center [151, 344] width 195 height 36
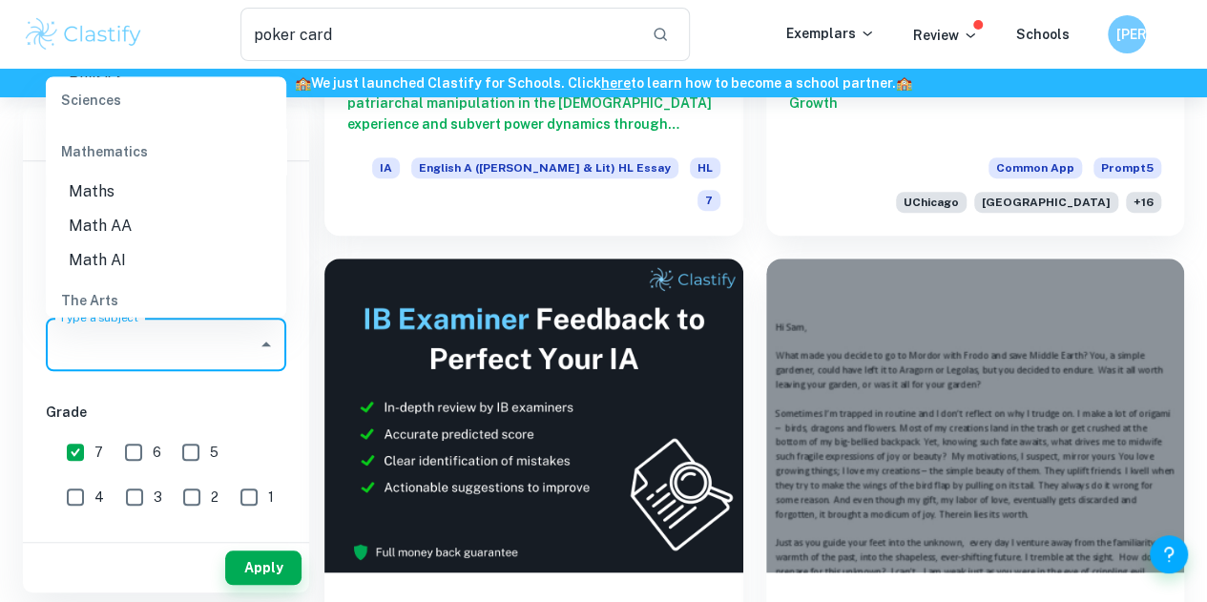
scroll to position [2671, 0]
click at [158, 264] on li "Math AI" at bounding box center [166, 257] width 240 height 34
type input "Math AI"
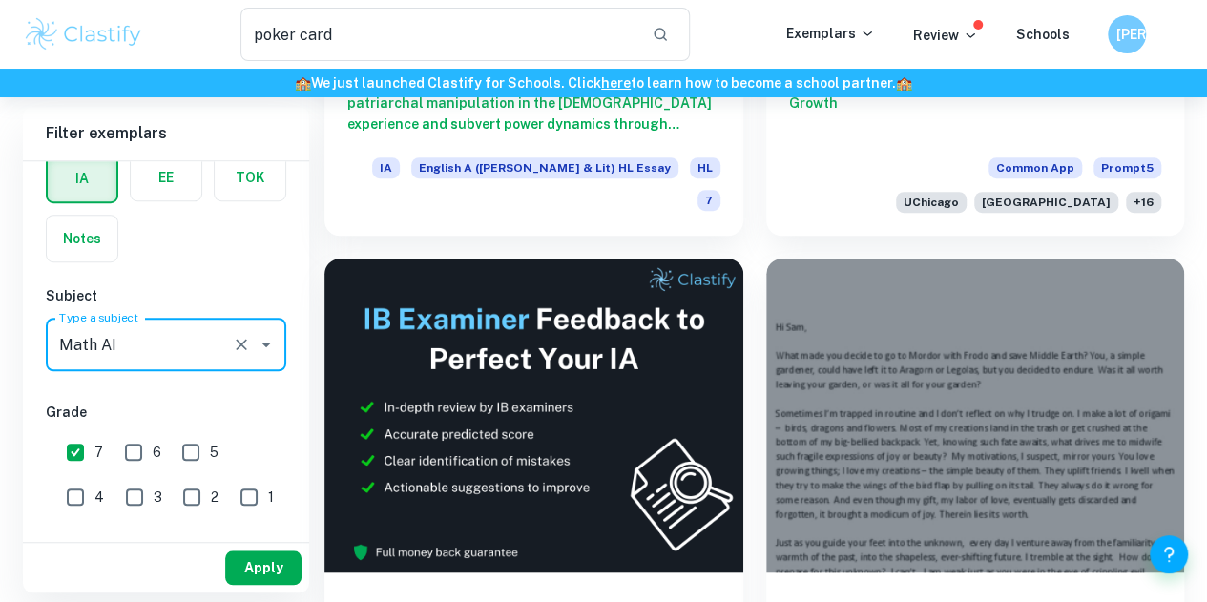
click at [262, 573] on button "Apply" at bounding box center [263, 567] width 76 height 34
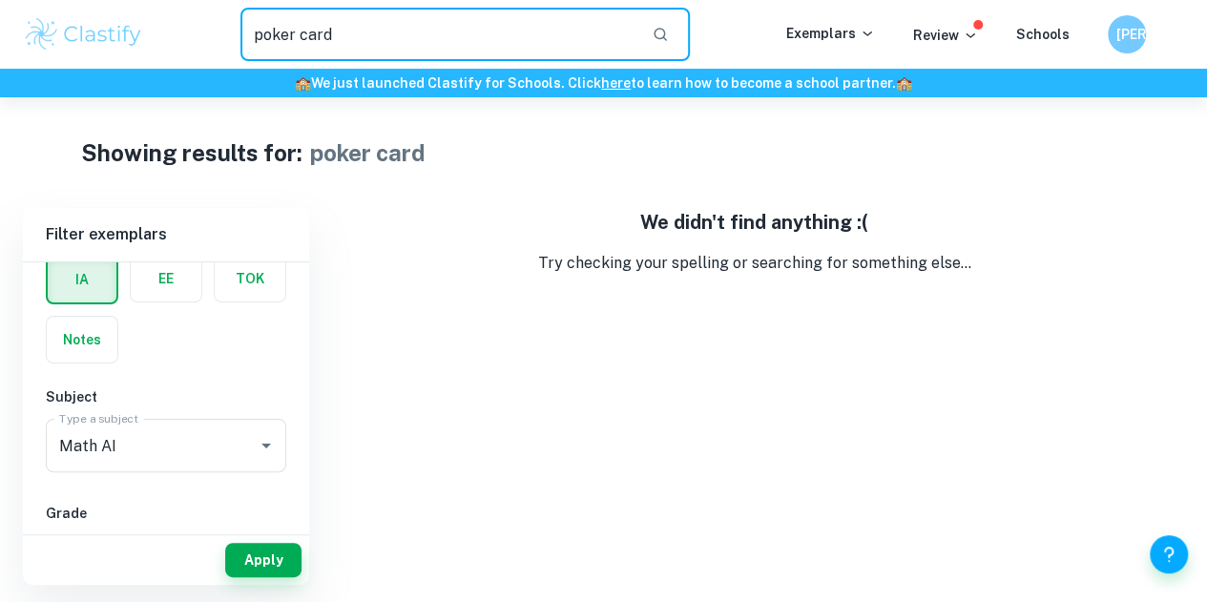
drag, startPoint x: 453, startPoint y: 30, endPoint x: 73, endPoint y: 35, distance: 380.7
click at [73, 35] on div "poker card ​ Exemplars Review Schools JA" at bounding box center [603, 34] width 1207 height 53
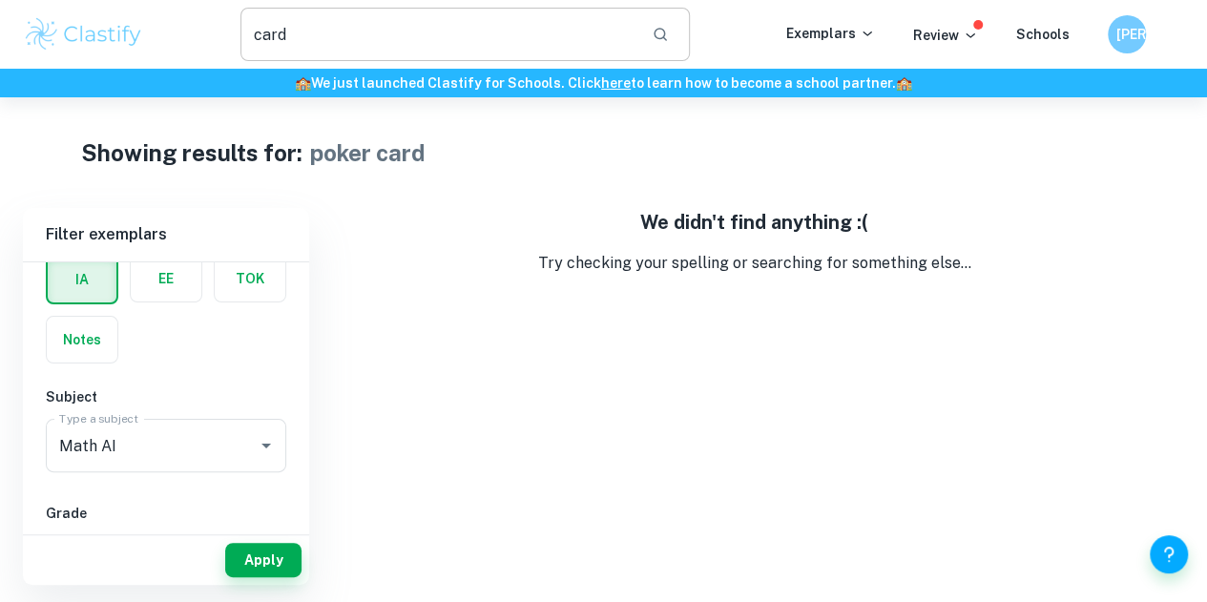
click at [682, 36] on div "card ​" at bounding box center [464, 34] width 449 height 53
click at [674, 35] on button "button" at bounding box center [660, 34] width 32 height 32
click at [674, 43] on button "button" at bounding box center [660, 34] width 32 height 32
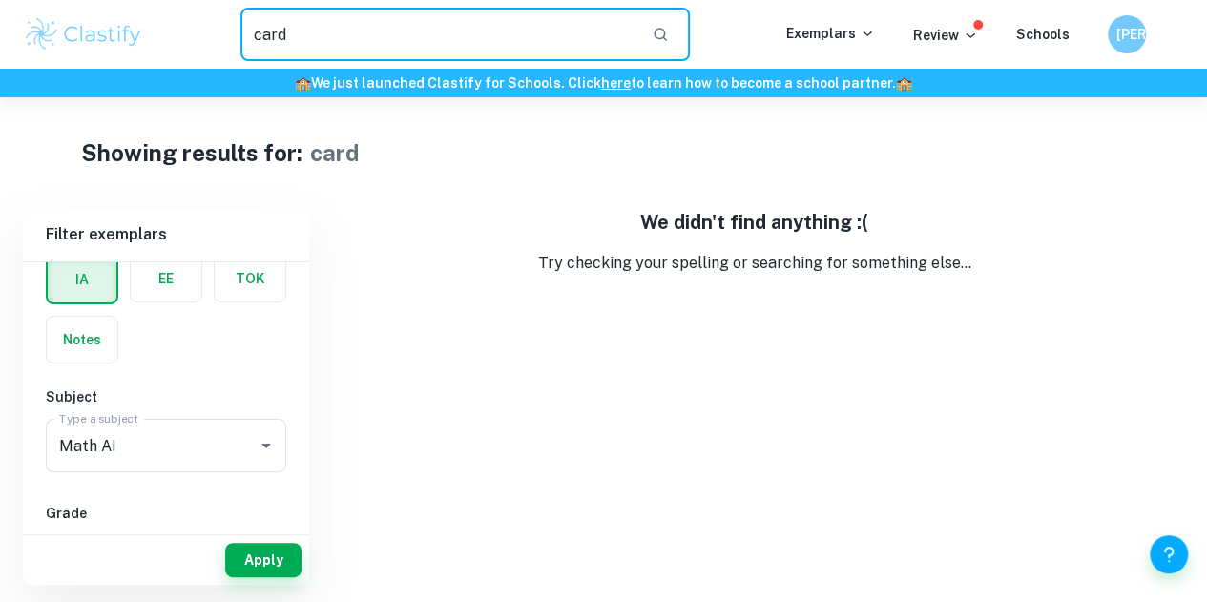
drag, startPoint x: 582, startPoint y: 44, endPoint x: 119, endPoint y: 37, distance: 462.7
click at [119, 37] on div "card ​ Exemplars Review Schools JA" at bounding box center [603, 34] width 1207 height 53
type input "["
click at [485, 10] on input "probability'" at bounding box center [438, 34] width 396 height 53
type input "probability"
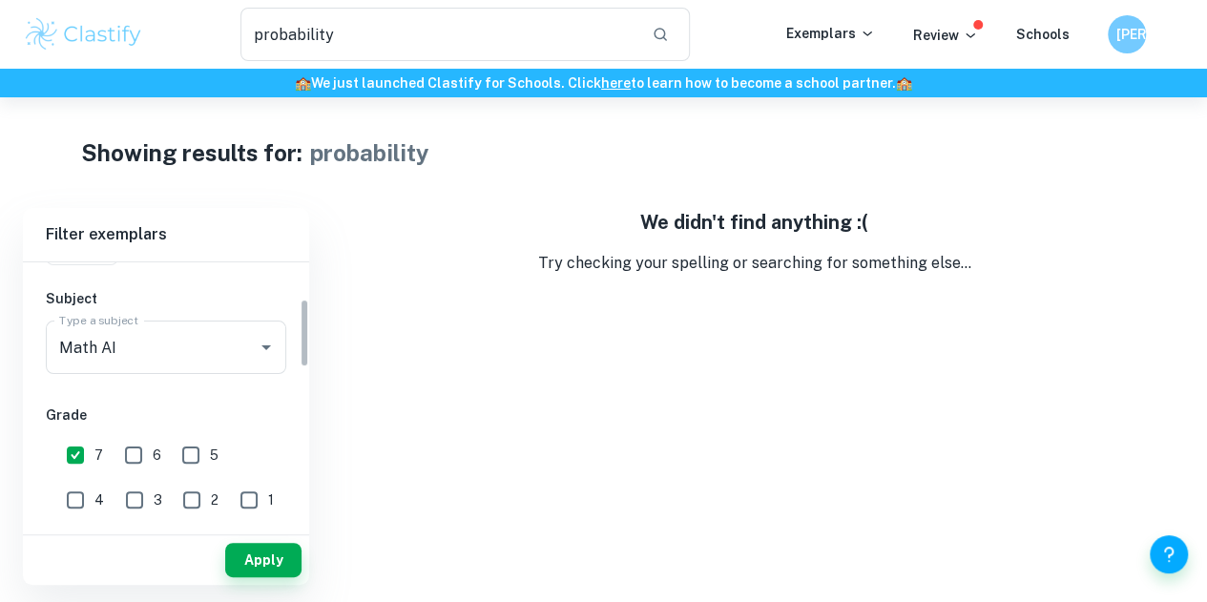
scroll to position [286, 0]
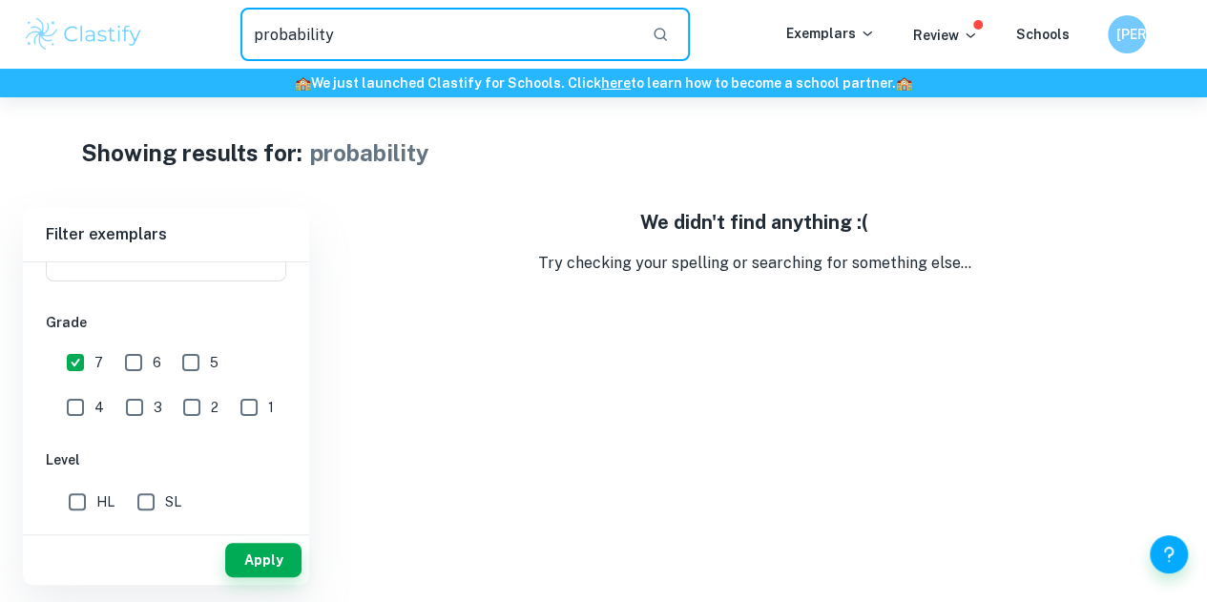
drag, startPoint x: 438, startPoint y: 48, endPoint x: -38, endPoint y: 22, distance: 476.7
click at [0, 22] on html "We value your privacy We use cookies to enhance your browsing experience, serve…" at bounding box center [603, 301] width 1207 height 602
click at [261, 562] on button "Apply" at bounding box center [263, 560] width 76 height 34
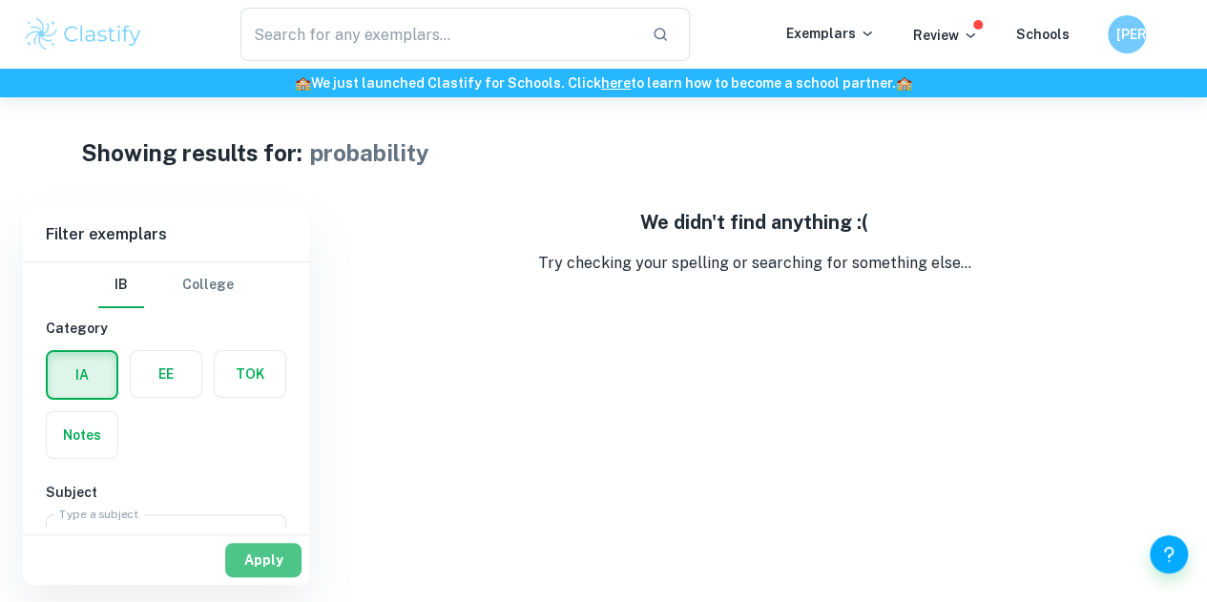
click at [263, 556] on button "Apply" at bounding box center [263, 560] width 76 height 34
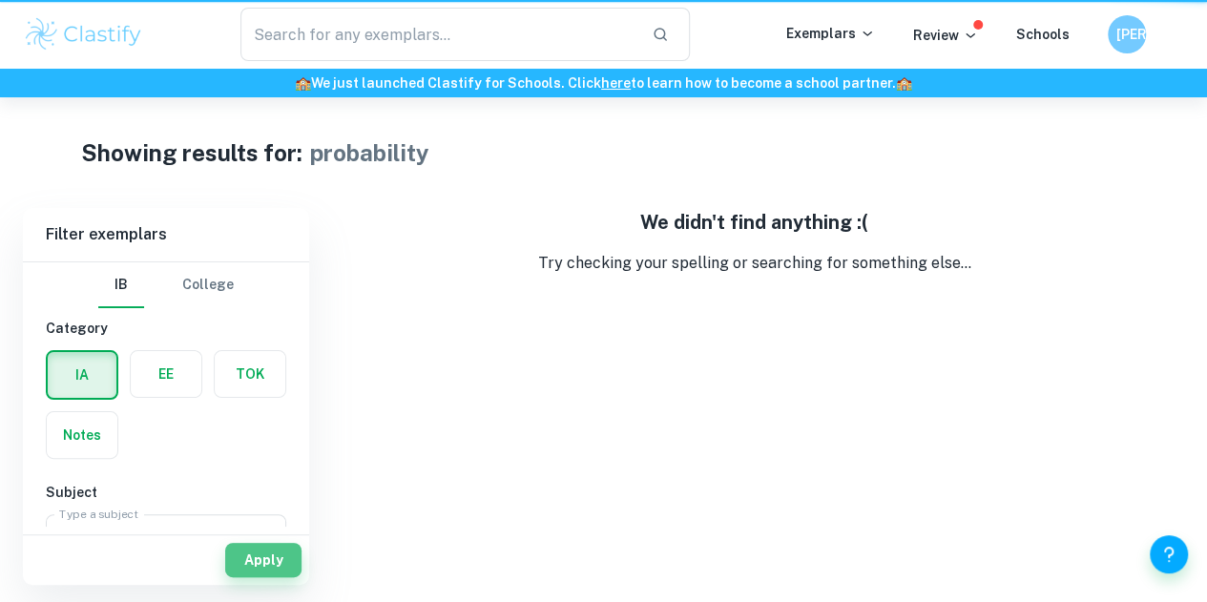
click at [263, 556] on button "Apply" at bounding box center [263, 560] width 76 height 34
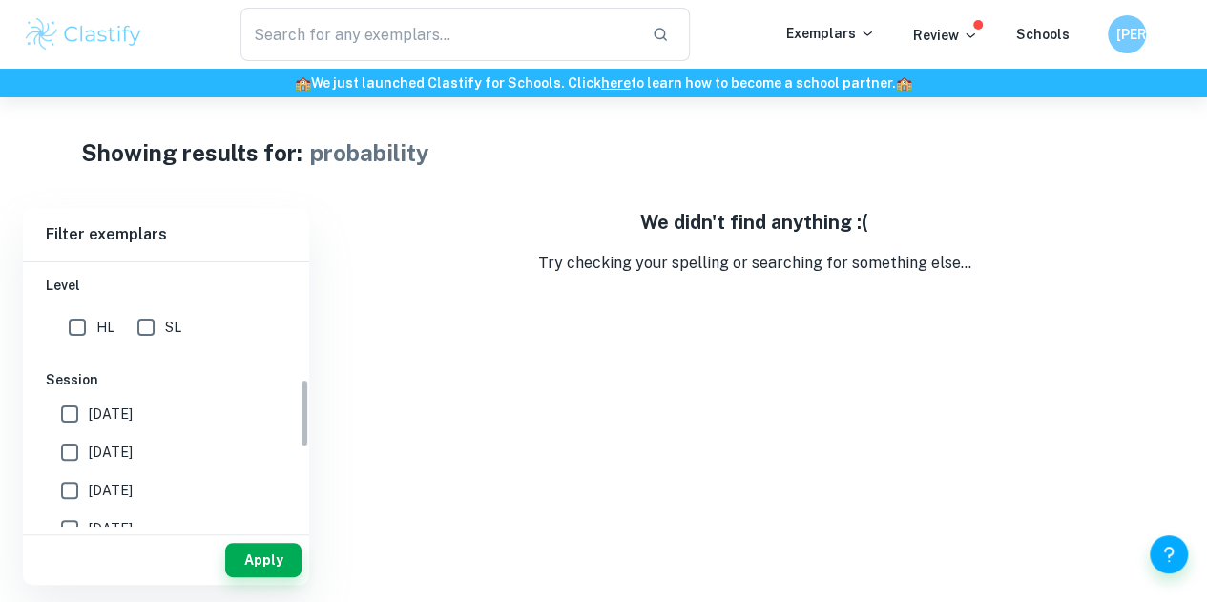
scroll to position [175, 0]
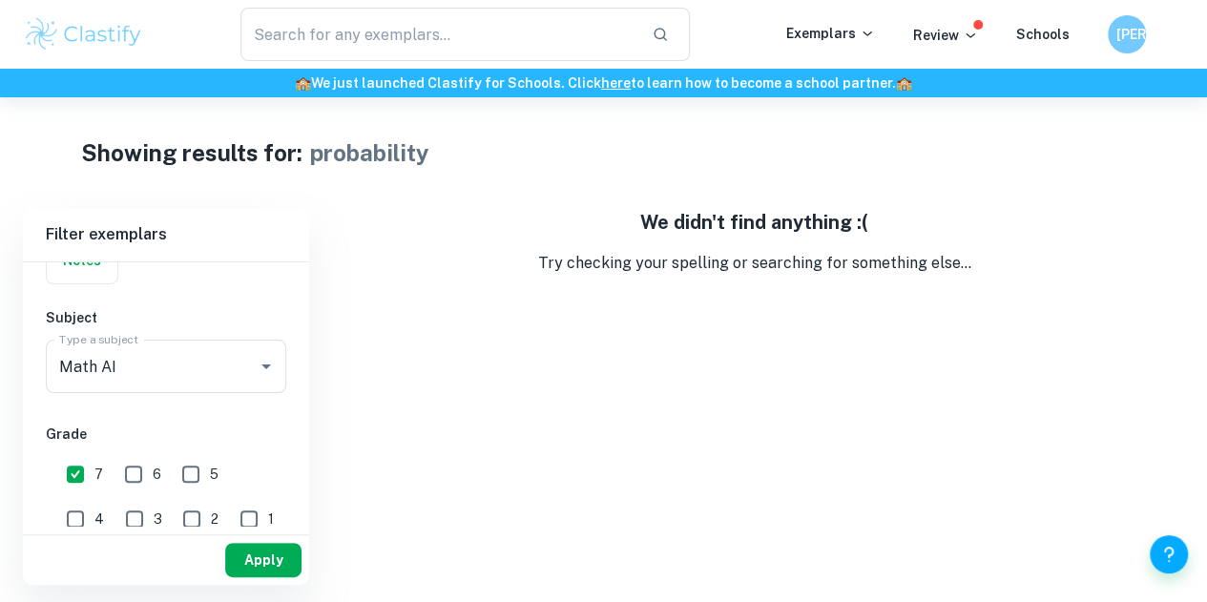
click at [248, 556] on button "Apply" at bounding box center [263, 560] width 76 height 34
click at [264, 369] on icon "Open" at bounding box center [266, 366] width 23 height 23
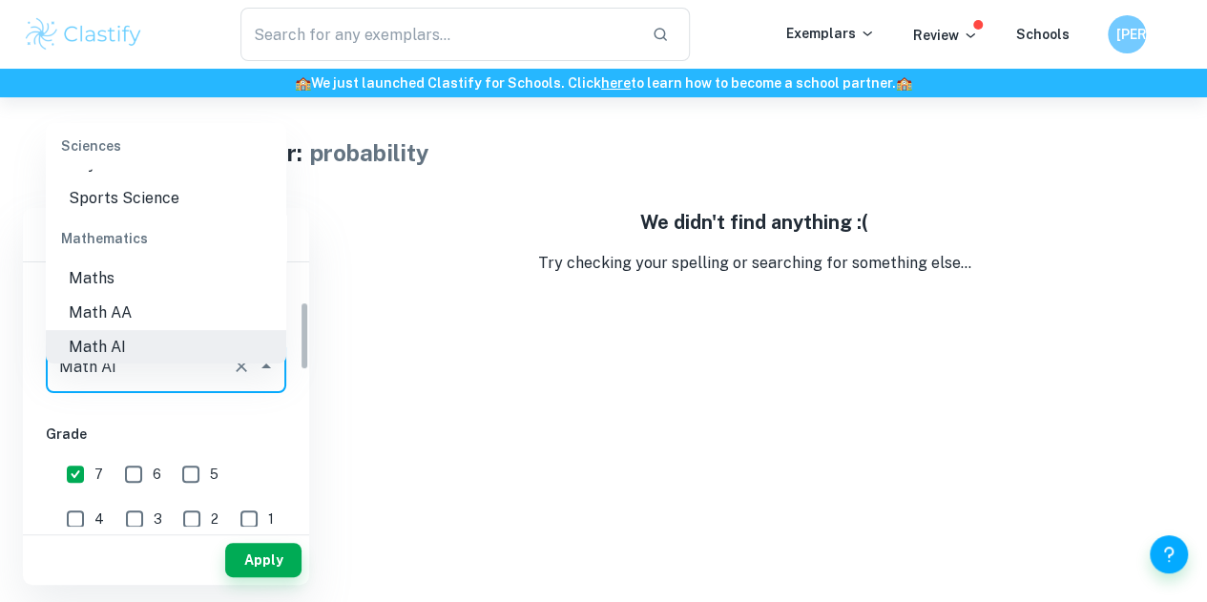
scroll to position [79, 0]
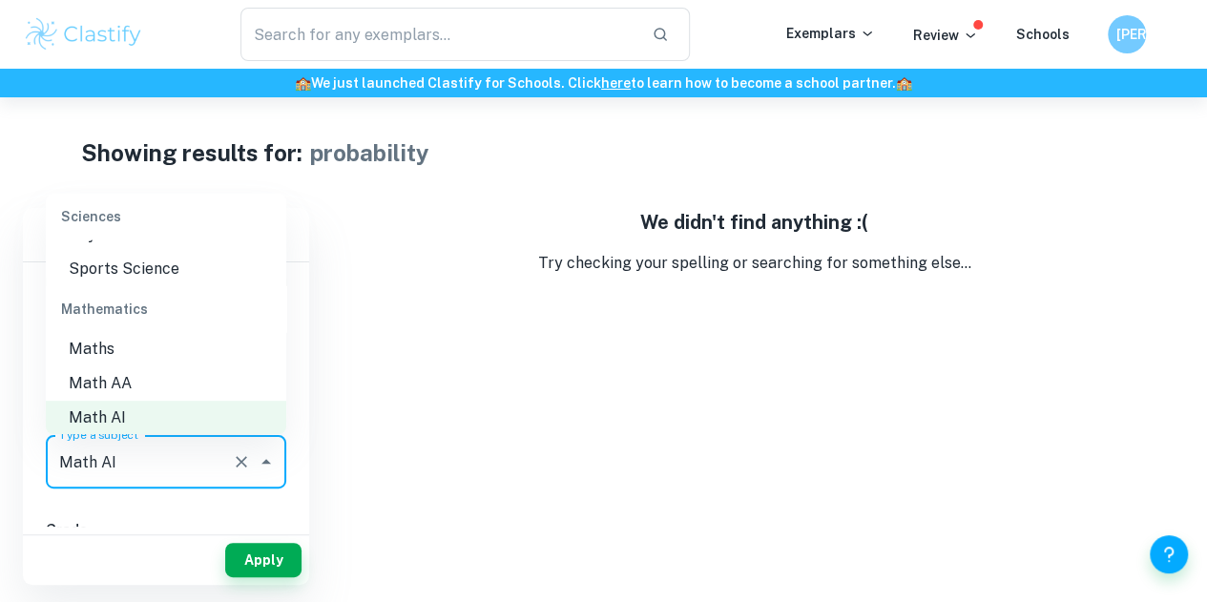
click at [198, 385] on li "Math AA" at bounding box center [166, 383] width 240 height 34
type input "Math AA"
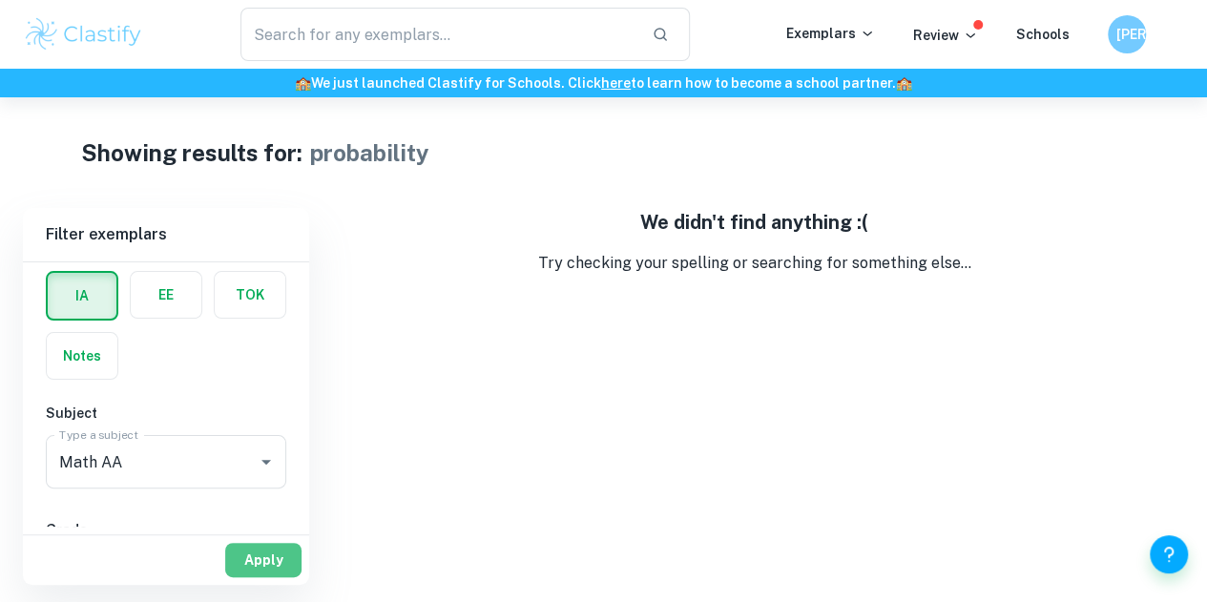
click at [260, 569] on button "Apply" at bounding box center [263, 560] width 76 height 34
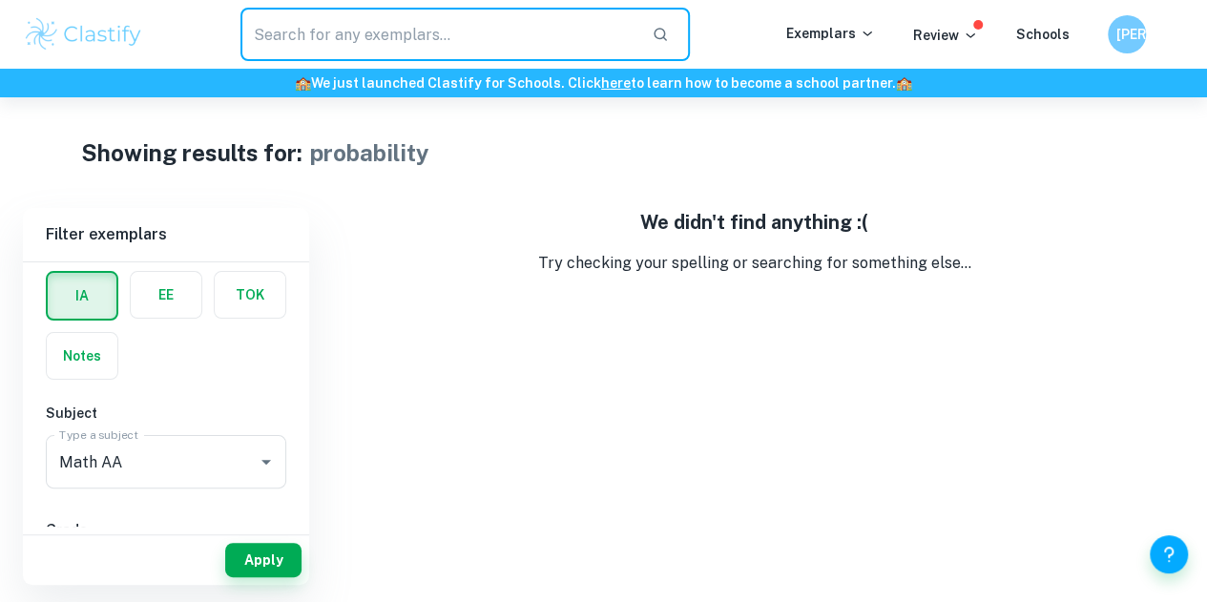
drag, startPoint x: 477, startPoint y: 30, endPoint x: 124, endPoint y: 29, distance: 353.0
click at [124, 29] on div "​ Exemplars Review Schools JA" at bounding box center [603, 34] width 1207 height 53
type input "probability"
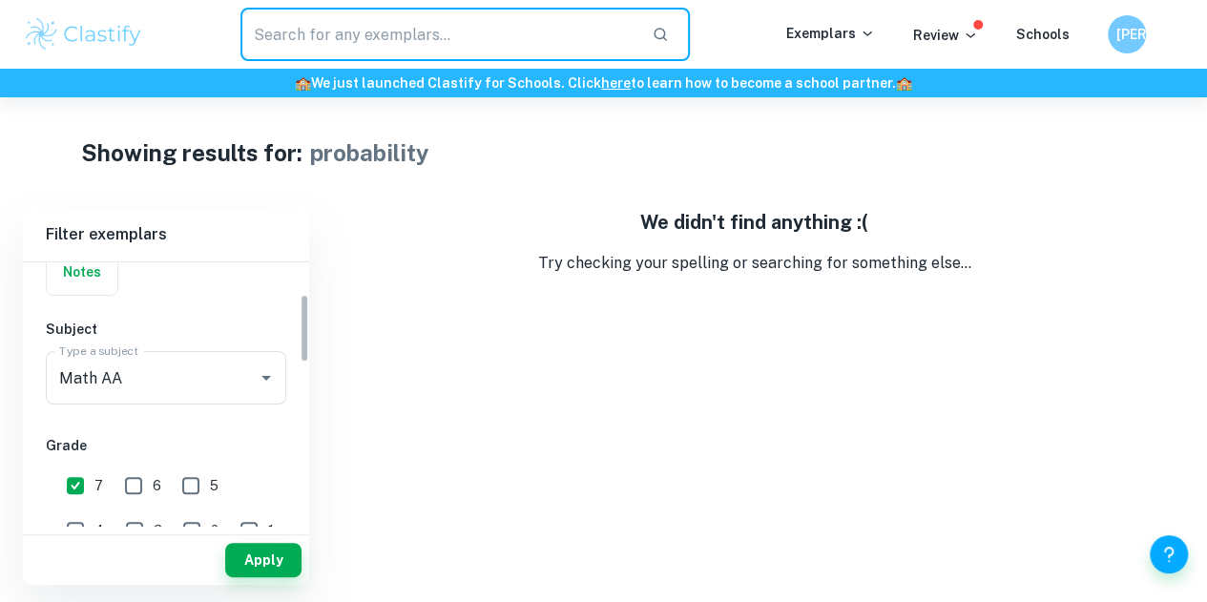
scroll to position [270, 0]
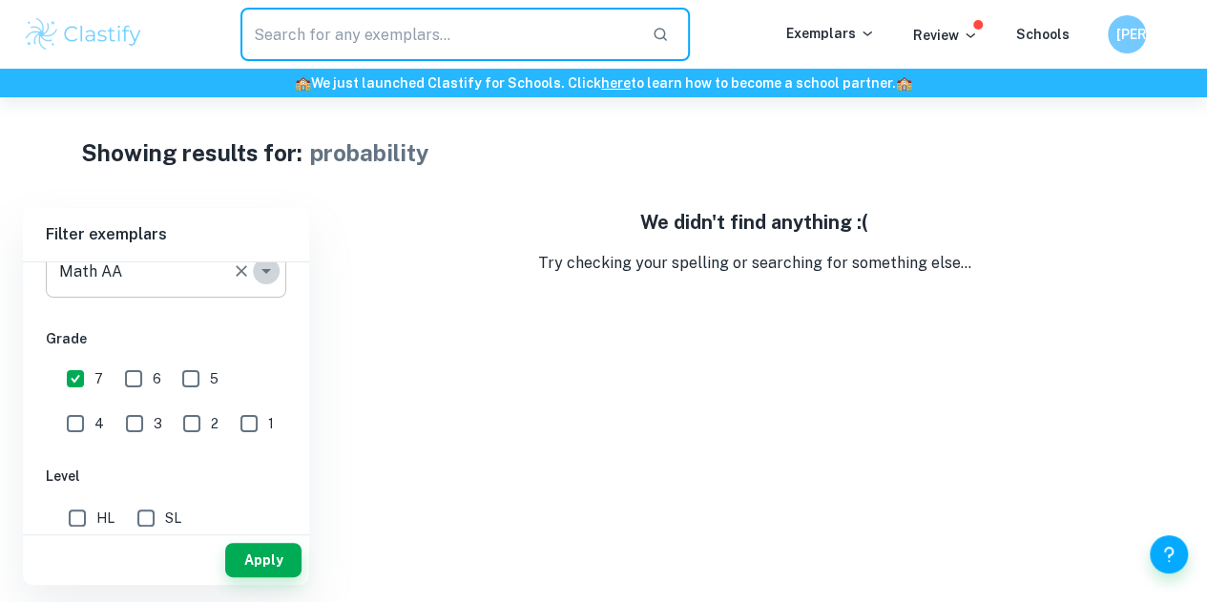
click at [259, 272] on icon "Open" at bounding box center [266, 270] width 23 height 23
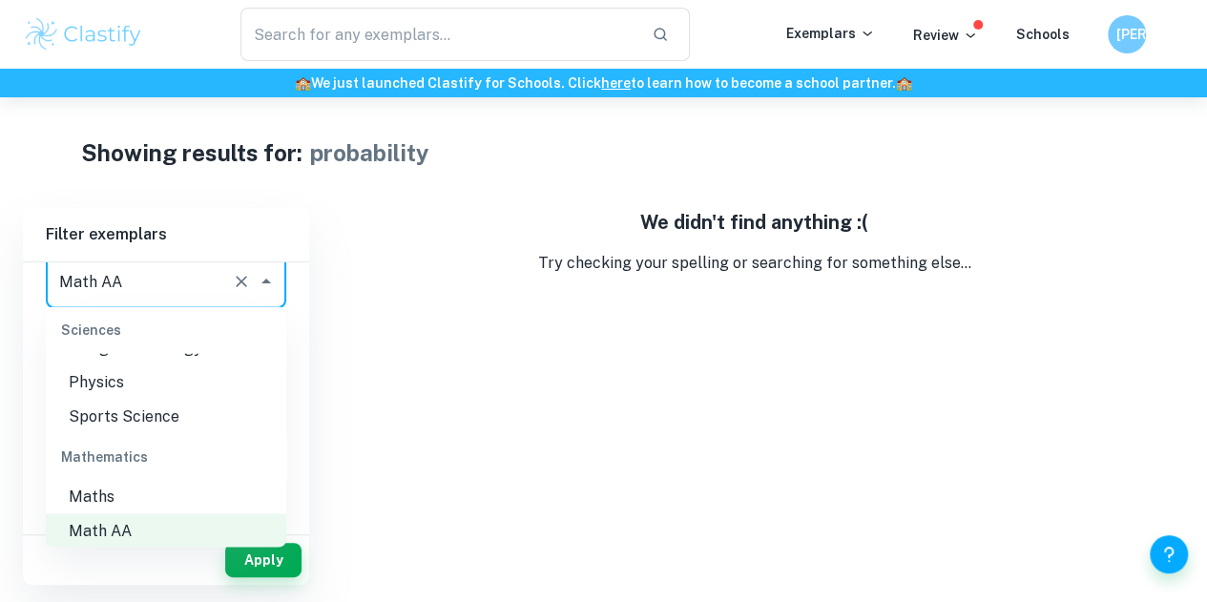
scroll to position [2586, 0]
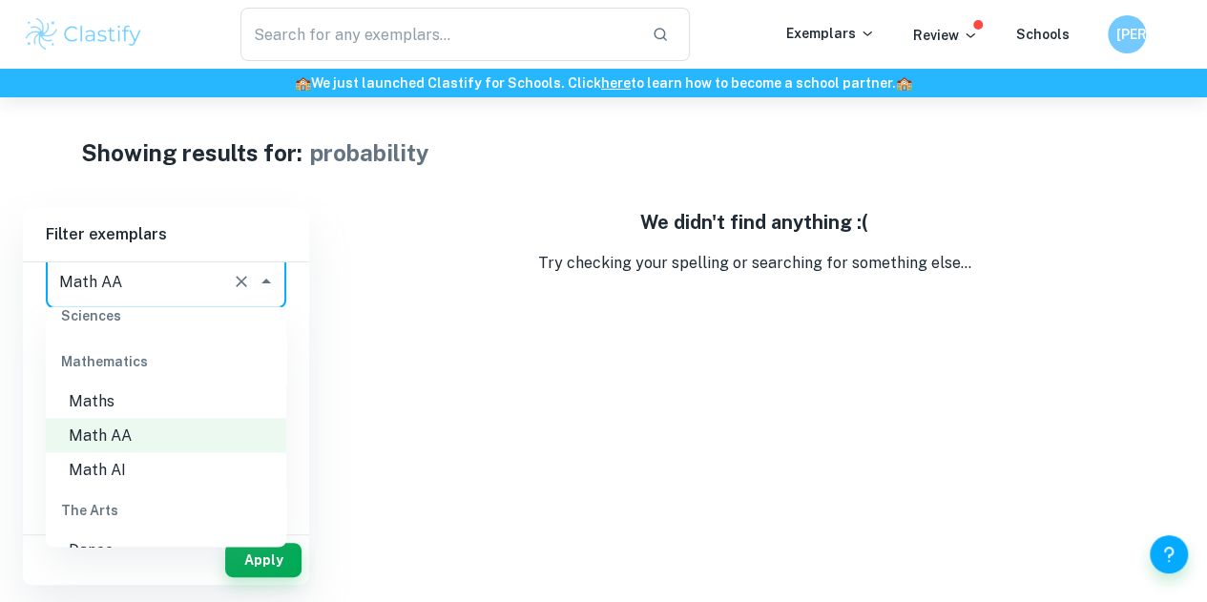
click at [150, 459] on li "Math AI" at bounding box center [166, 469] width 240 height 34
type input "Math AI"
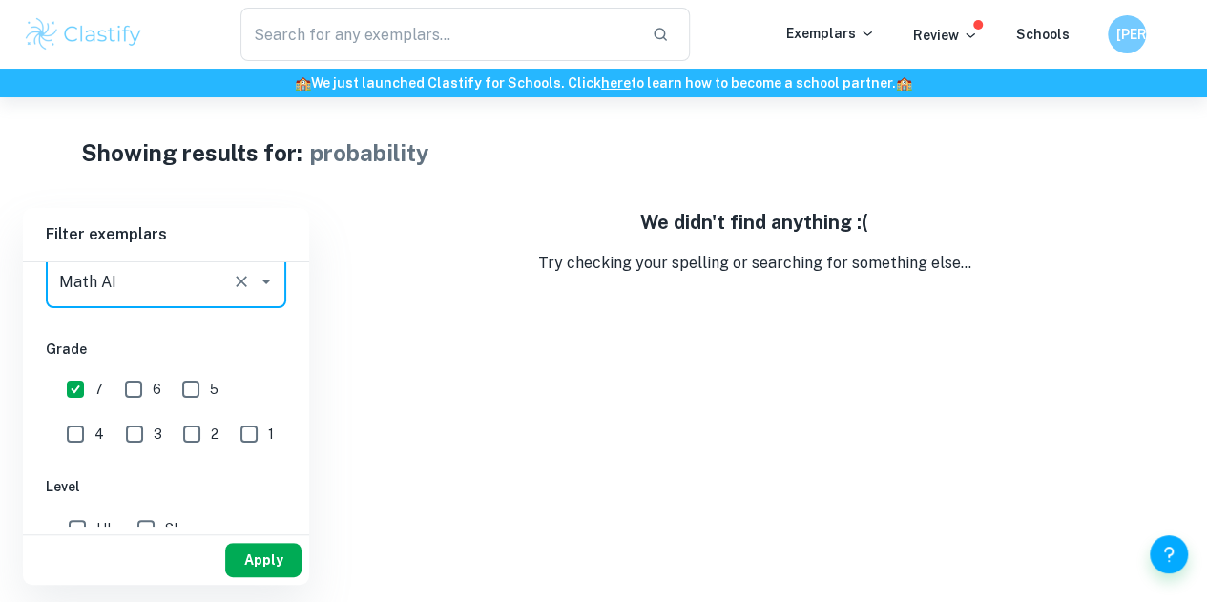
click at [280, 564] on button "Apply" at bounding box center [263, 560] width 76 height 34
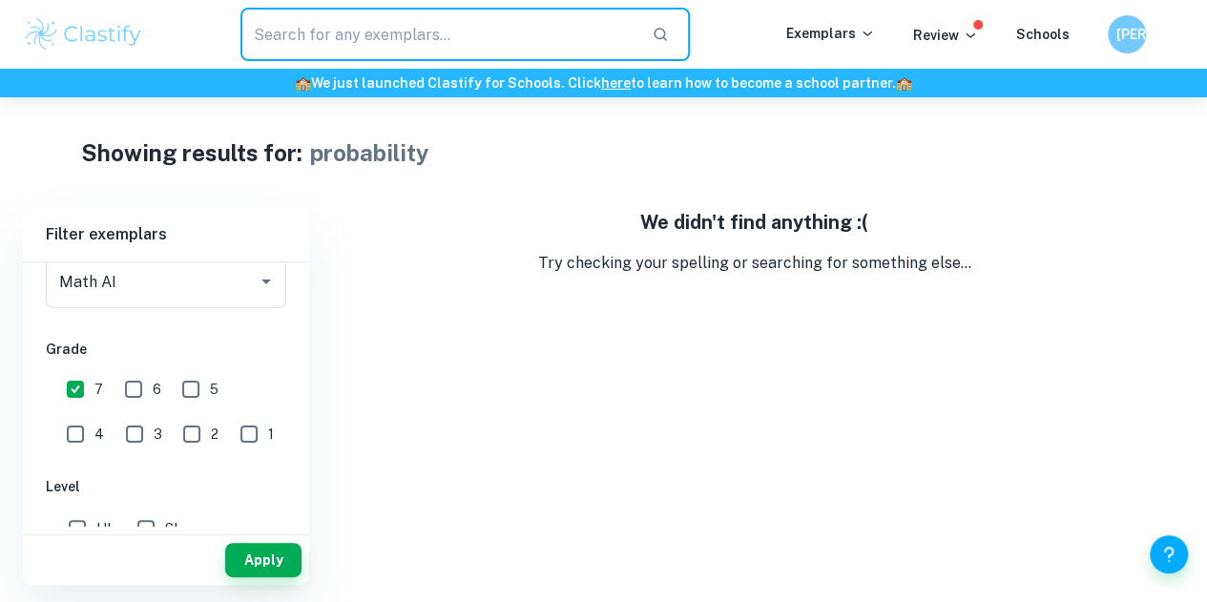
drag, startPoint x: 566, startPoint y: 45, endPoint x: 56, endPoint y: -4, distance: 511.7
click at [56, 0] on html "We value your privacy We use cookies to enhance your browsing experience, serve…" at bounding box center [603, 301] width 1207 height 602
type input "probability"
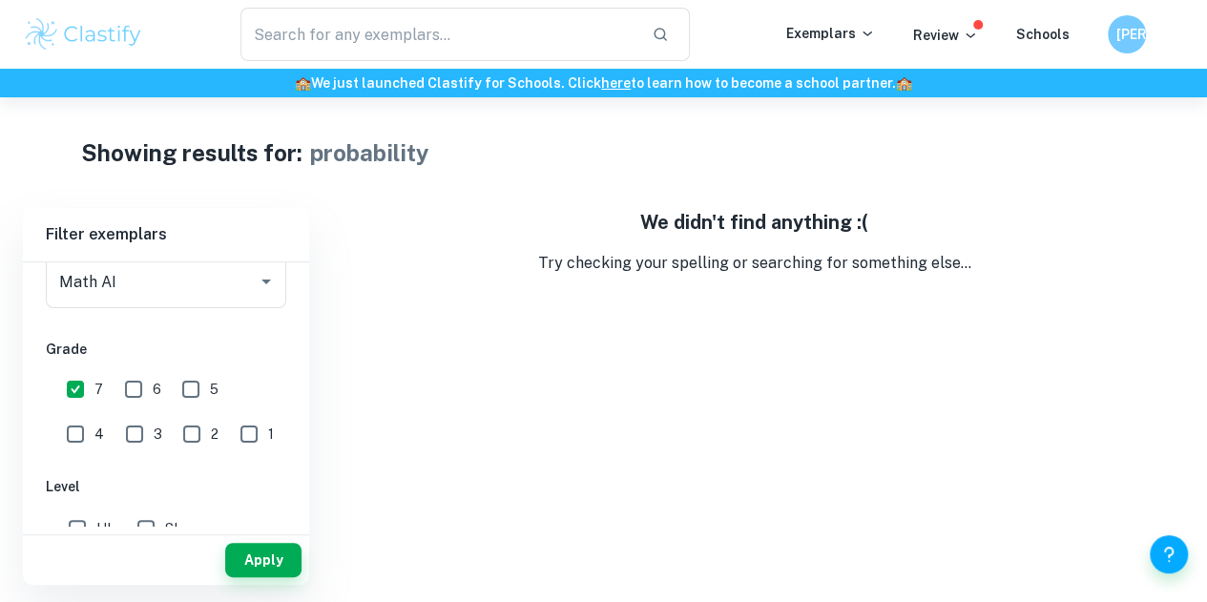
click at [65, 43] on img at bounding box center [83, 34] width 121 height 38
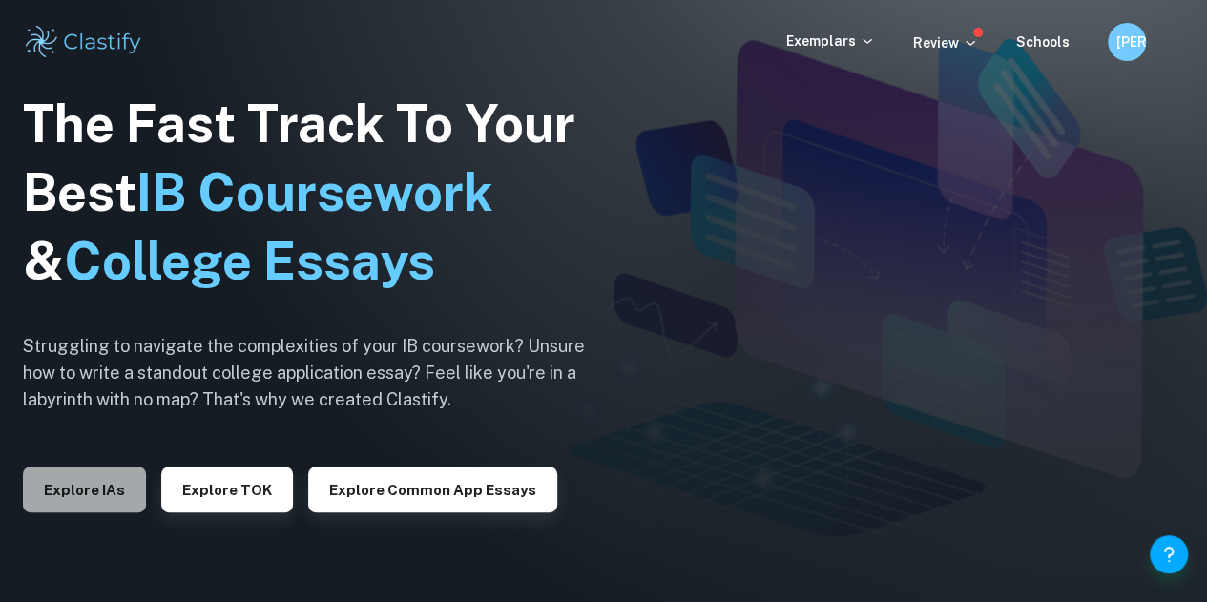
click at [104, 495] on button "Explore IAs" at bounding box center [84, 489] width 123 height 46
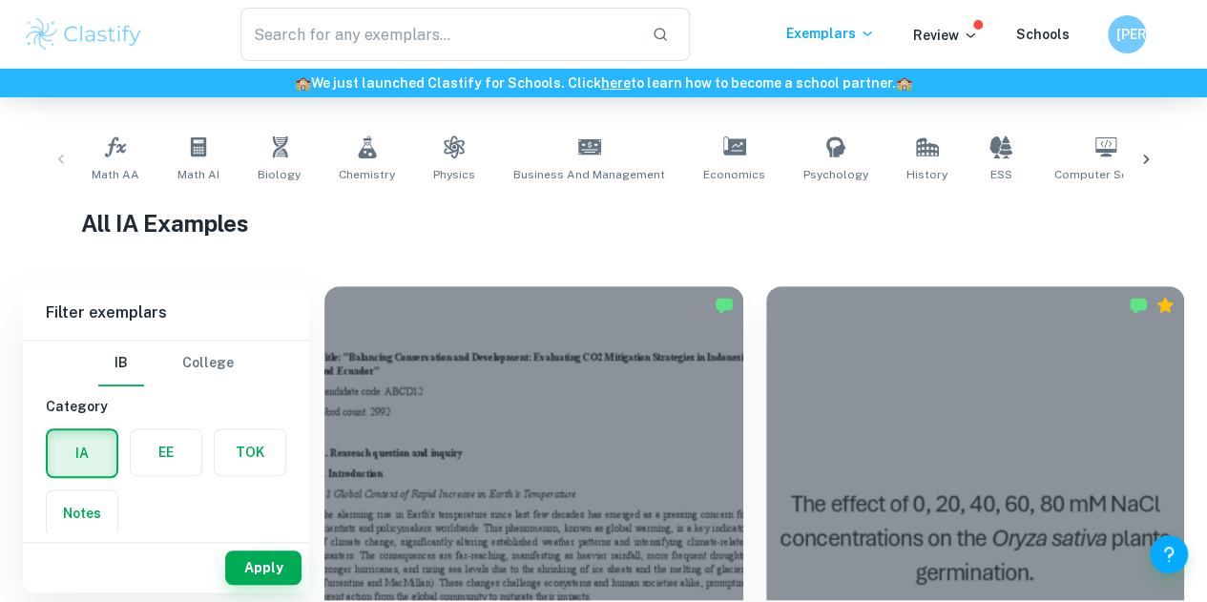
scroll to position [286, 0]
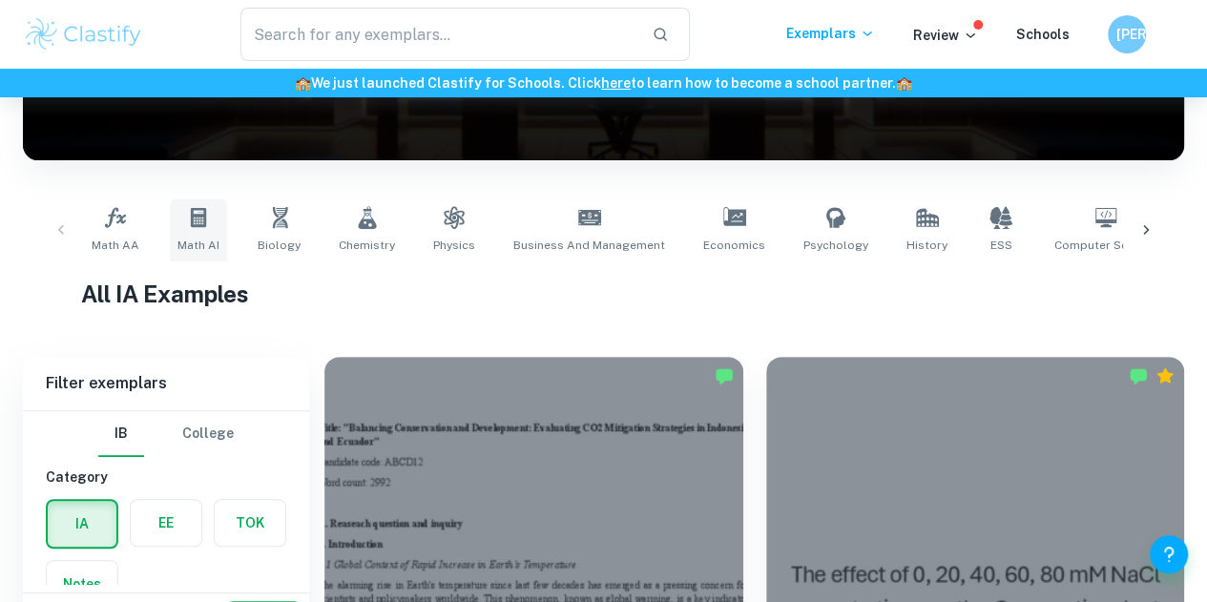
click at [183, 214] on link "Math AI" at bounding box center [198, 229] width 57 height 63
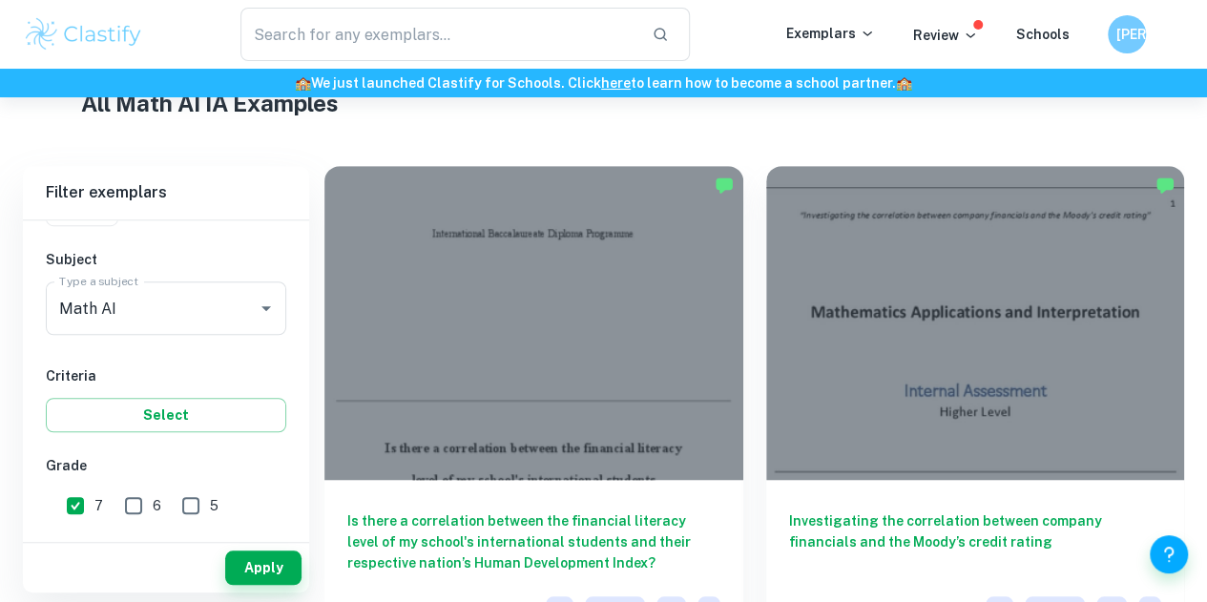
scroll to position [477, 0]
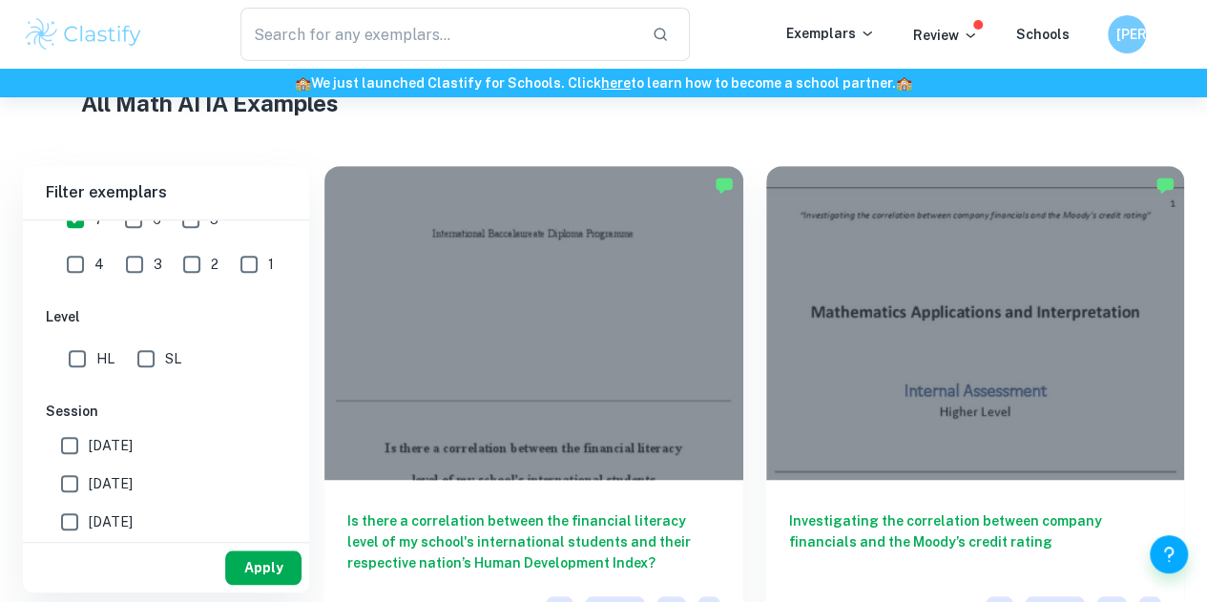
click at [253, 562] on button "Apply" at bounding box center [263, 567] width 76 height 34
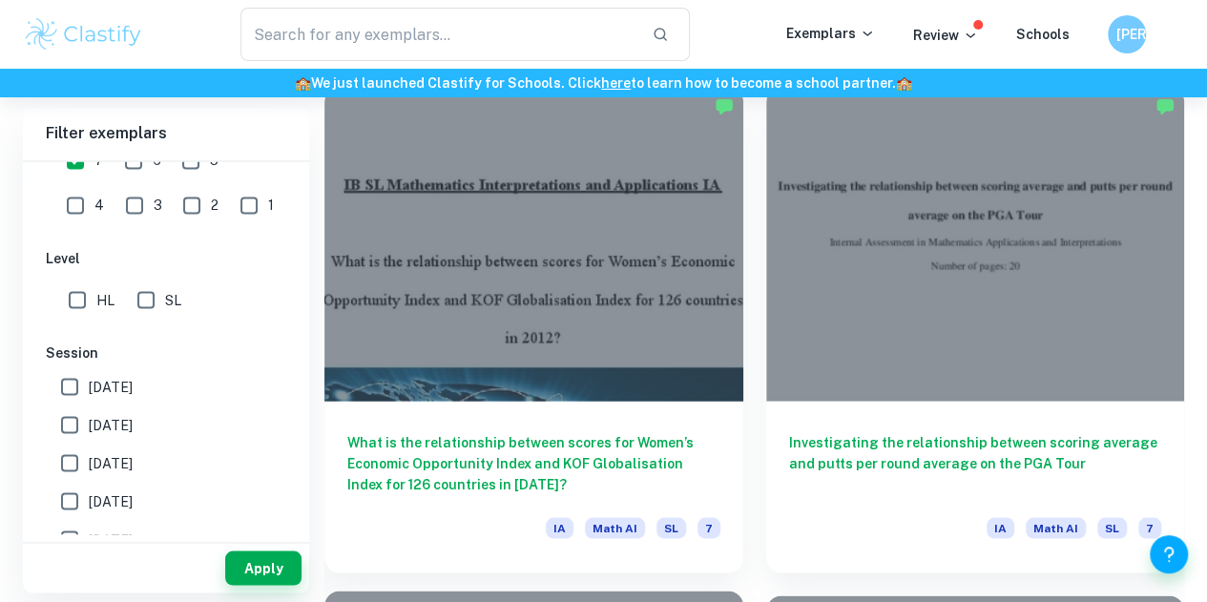
scroll to position [1609, 0]
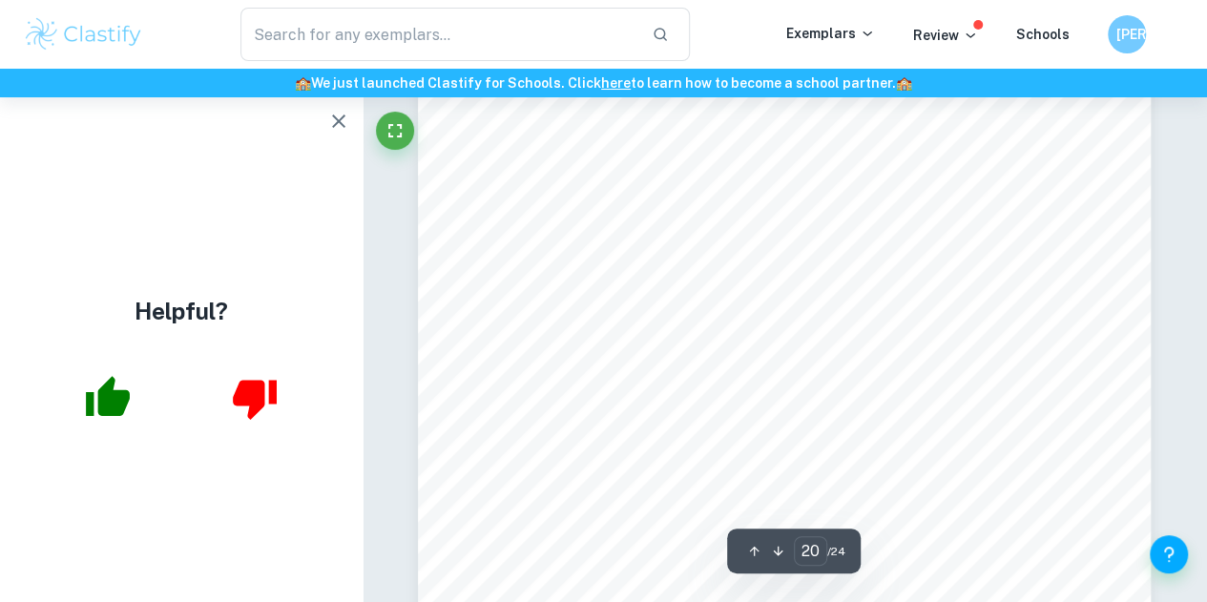
scroll to position [18507, 0]
type input "2"
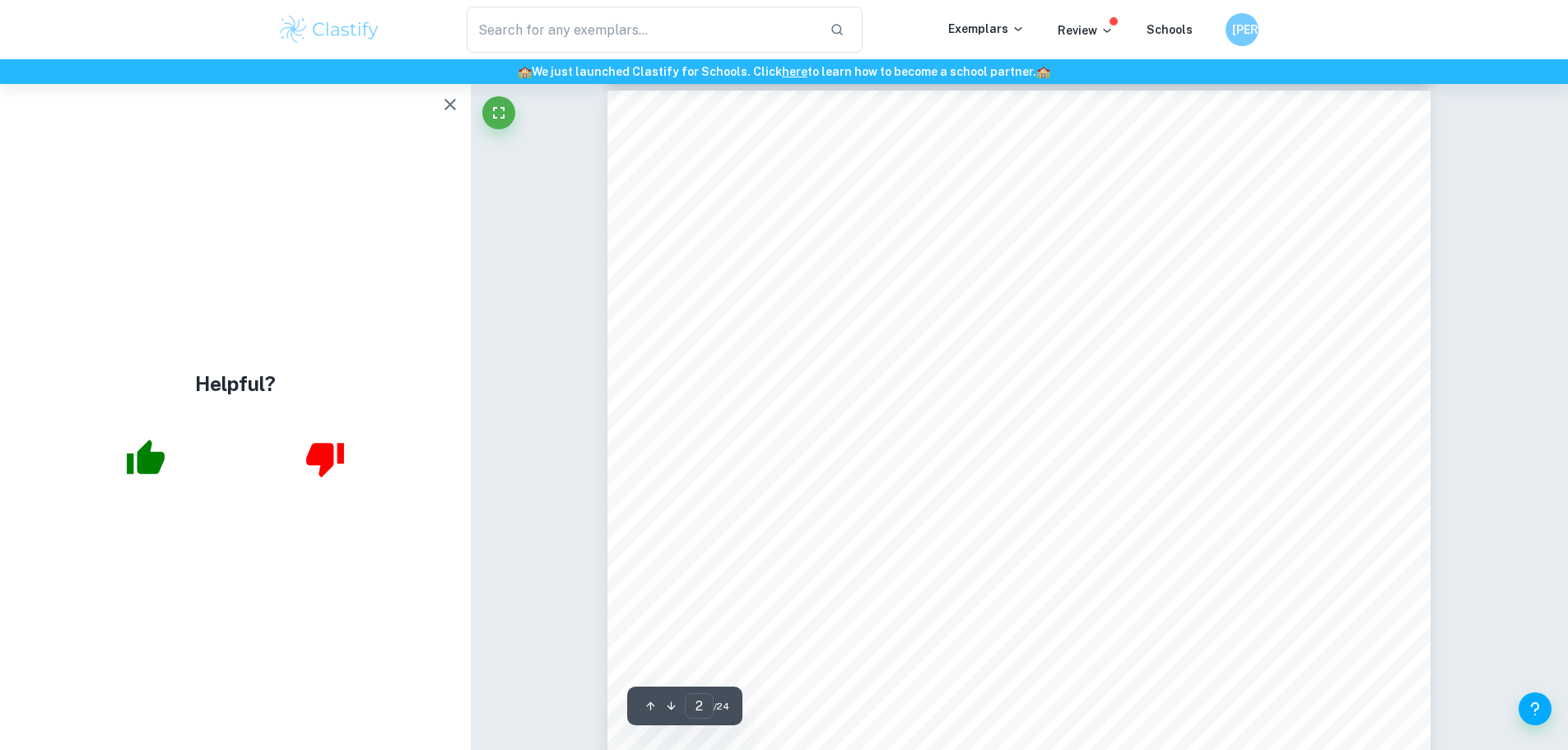
scroll to position [1217, 0]
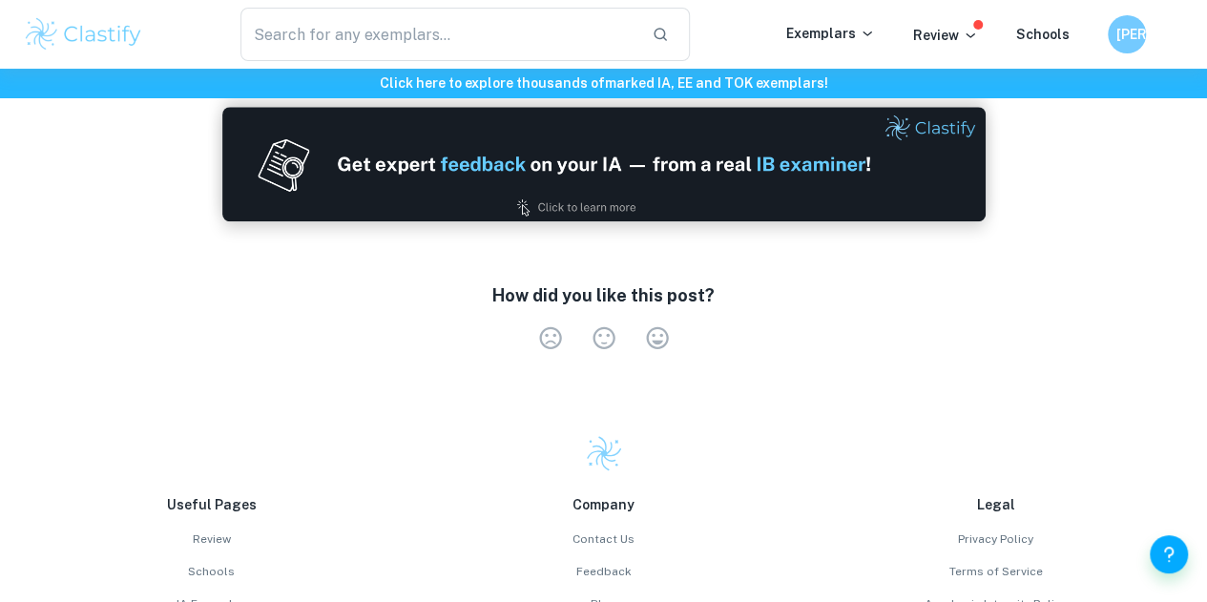
scroll to position [4484, 0]
